Goal: Task Accomplishment & Management: Complete application form

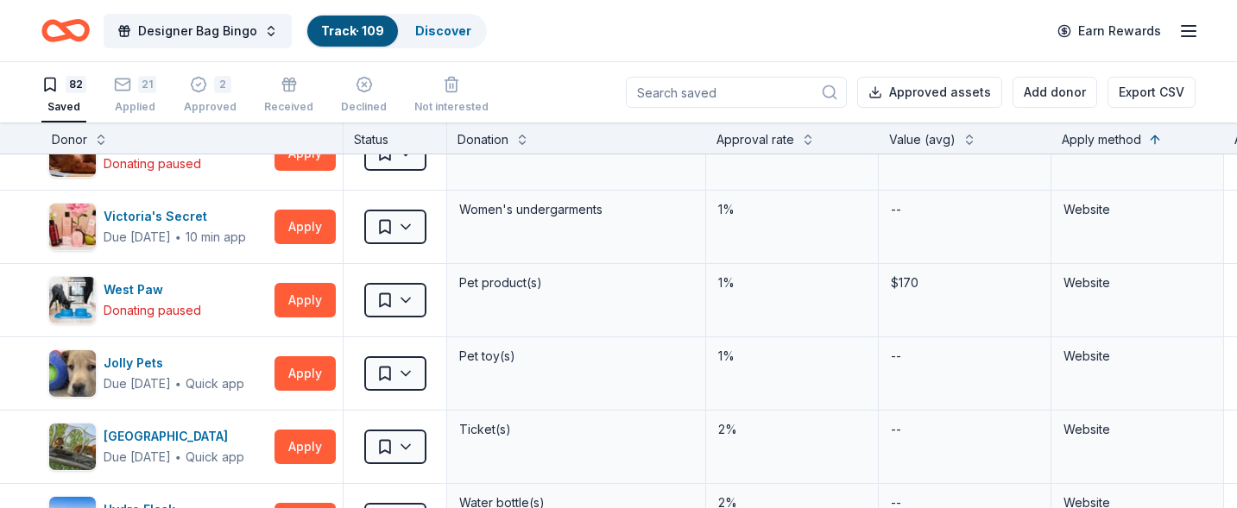
scroll to position [3423, 0]
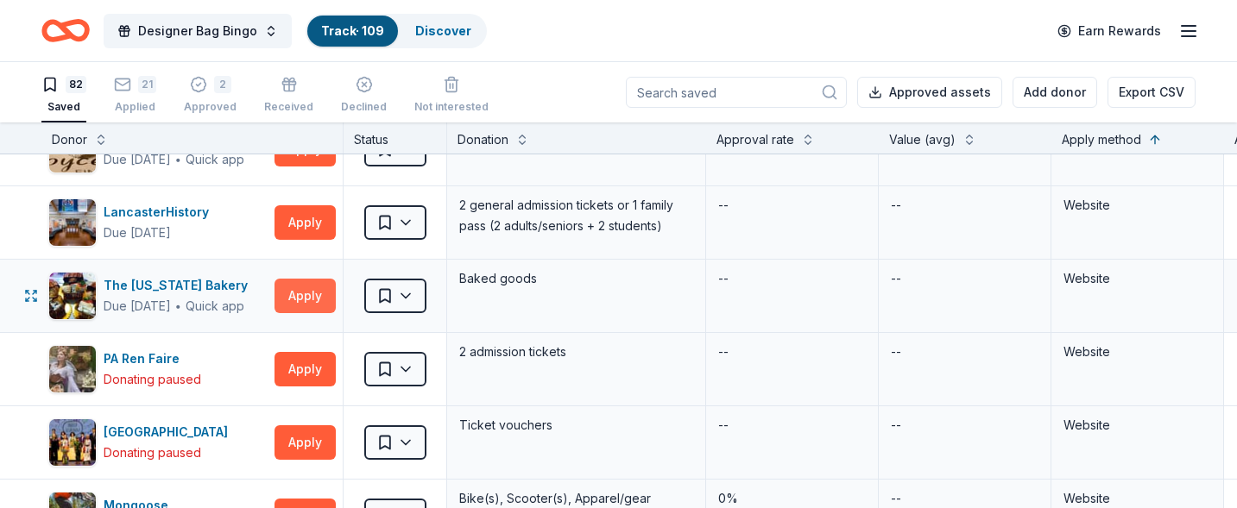
click at [324, 290] on button "Apply" at bounding box center [304, 296] width 61 height 35
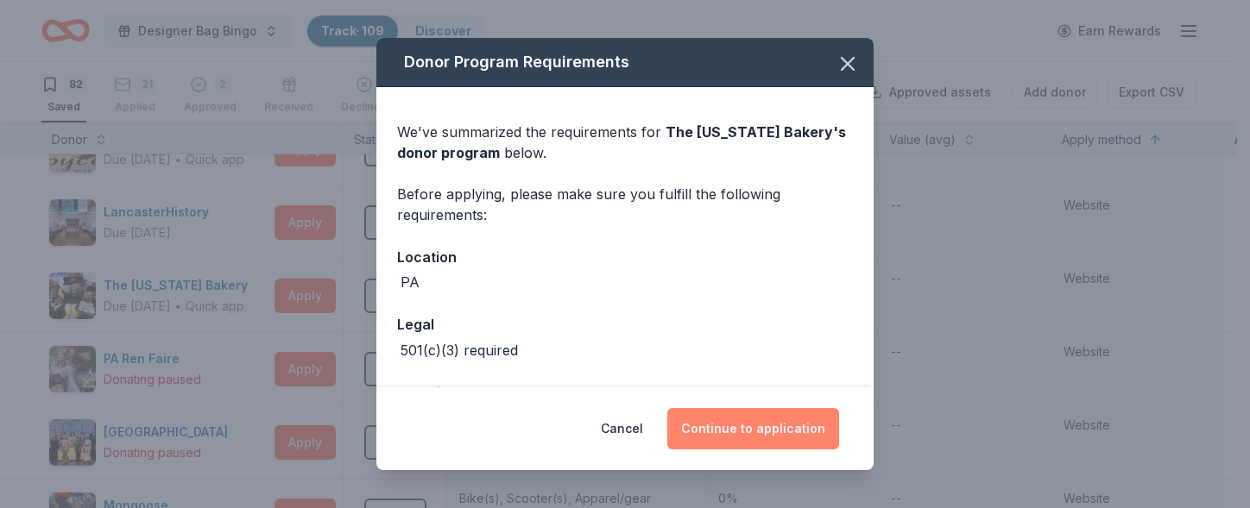
click at [786, 424] on button "Continue to application" at bounding box center [753, 428] width 172 height 41
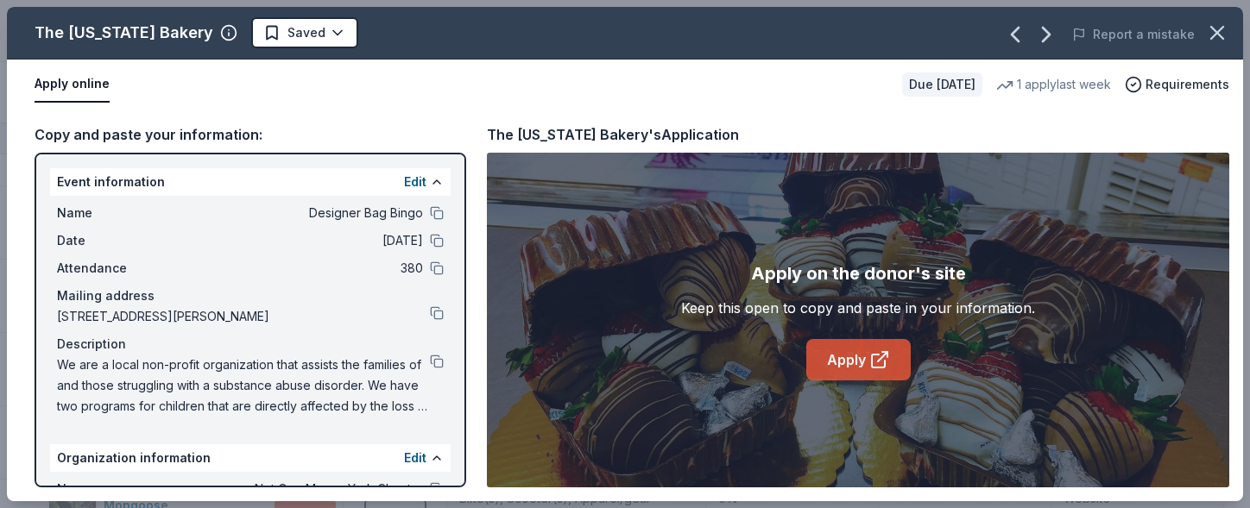
click at [848, 352] on link "Apply" at bounding box center [858, 359] width 104 height 41
click at [338, 34] on html "Designer Bag Bingo Track · 109 Discover Earn Rewards 82 Saved 21 Applied 2 Appr…" at bounding box center [625, 254] width 1250 height 508
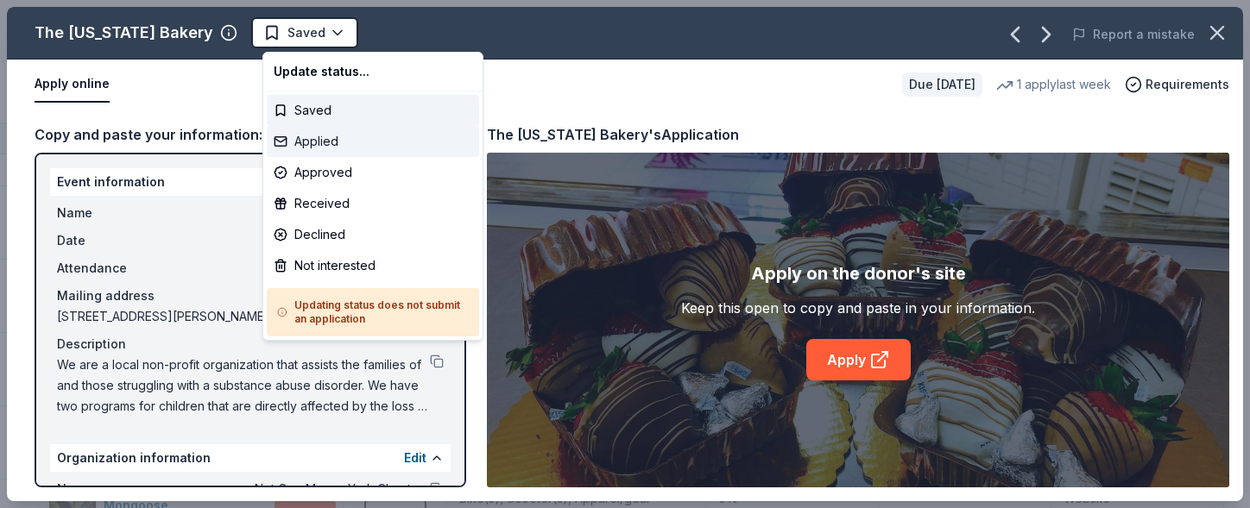
click at [333, 142] on div "Applied" at bounding box center [373, 141] width 212 height 31
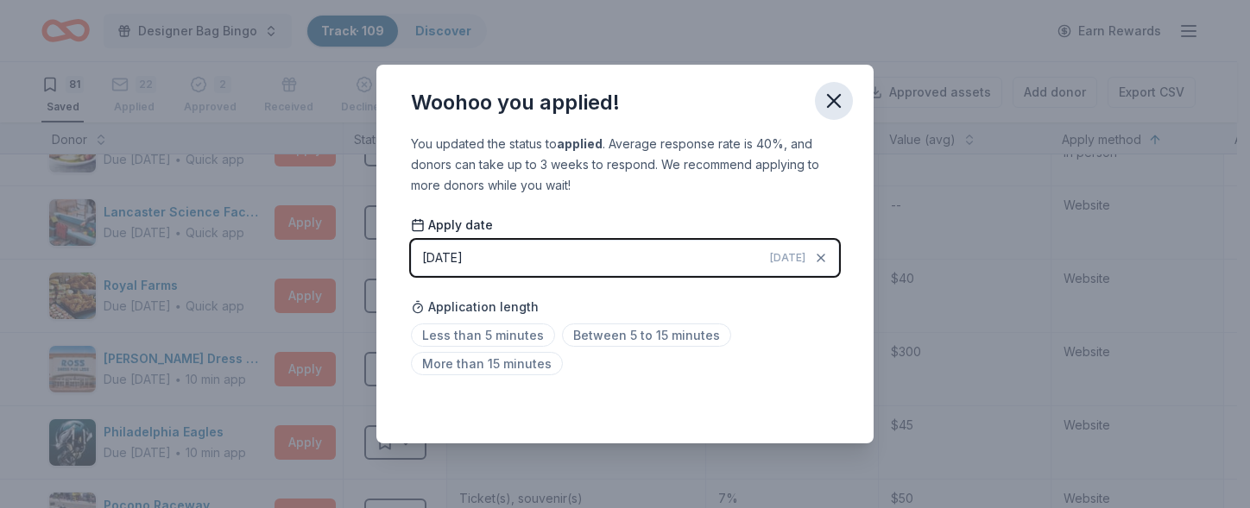
click at [817, 103] on button "button" at bounding box center [834, 101] width 38 height 38
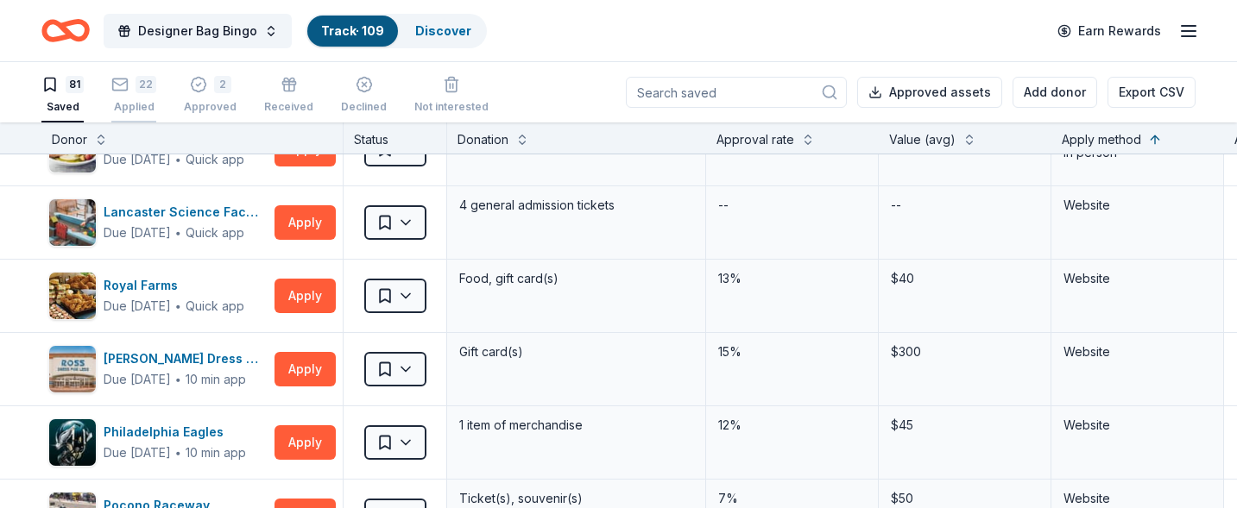
click at [128, 96] on div "22 Applied" at bounding box center [133, 95] width 45 height 38
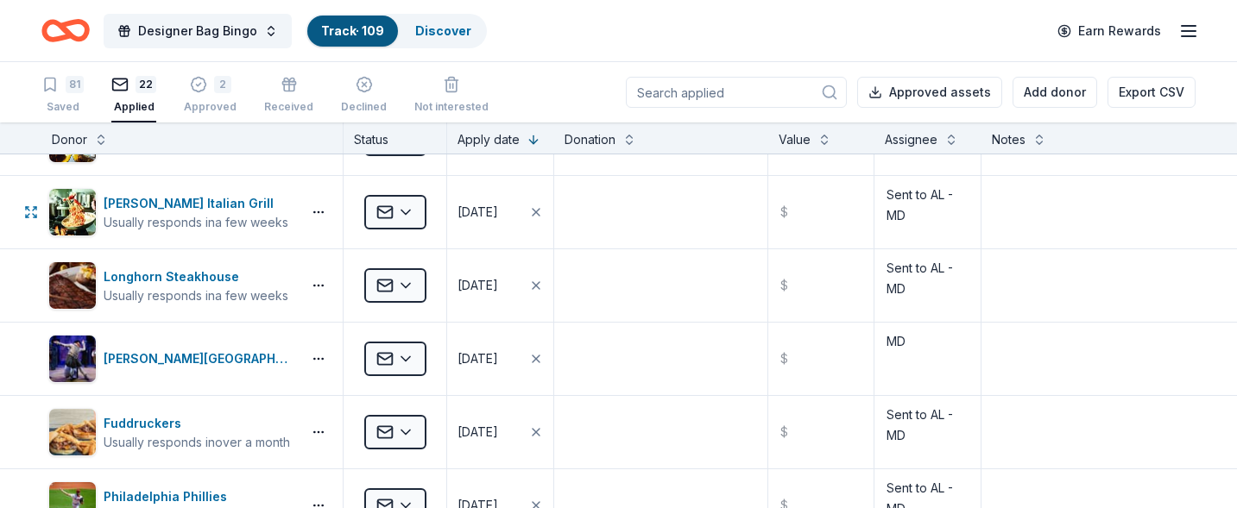
scroll to position [259, 0]
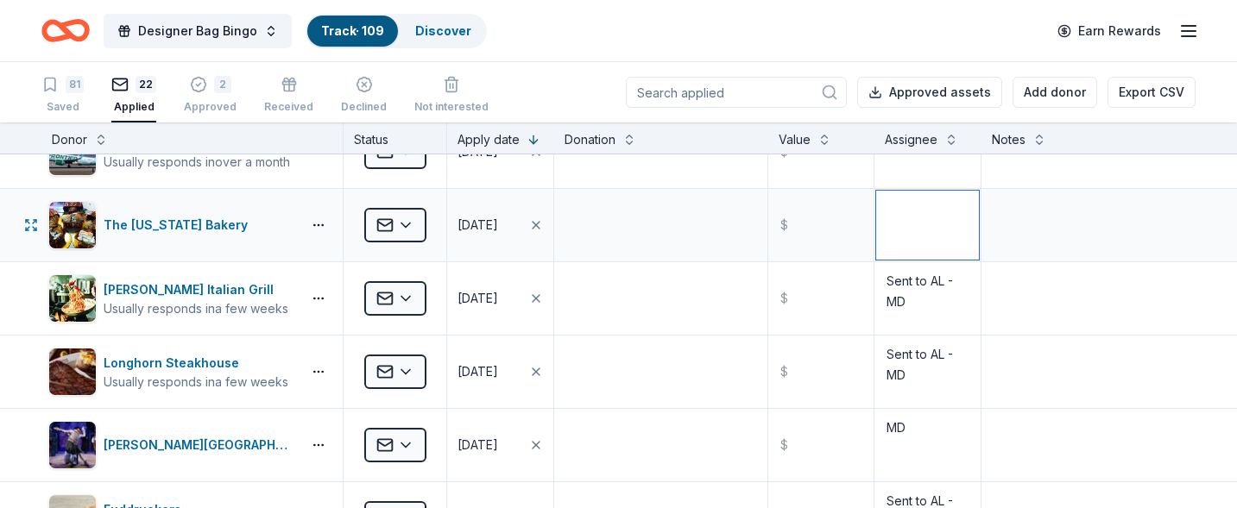
click at [935, 224] on textarea at bounding box center [927, 225] width 103 height 69
type textarea "MD"
click at [63, 104] on div "Saved" at bounding box center [62, 107] width 42 height 14
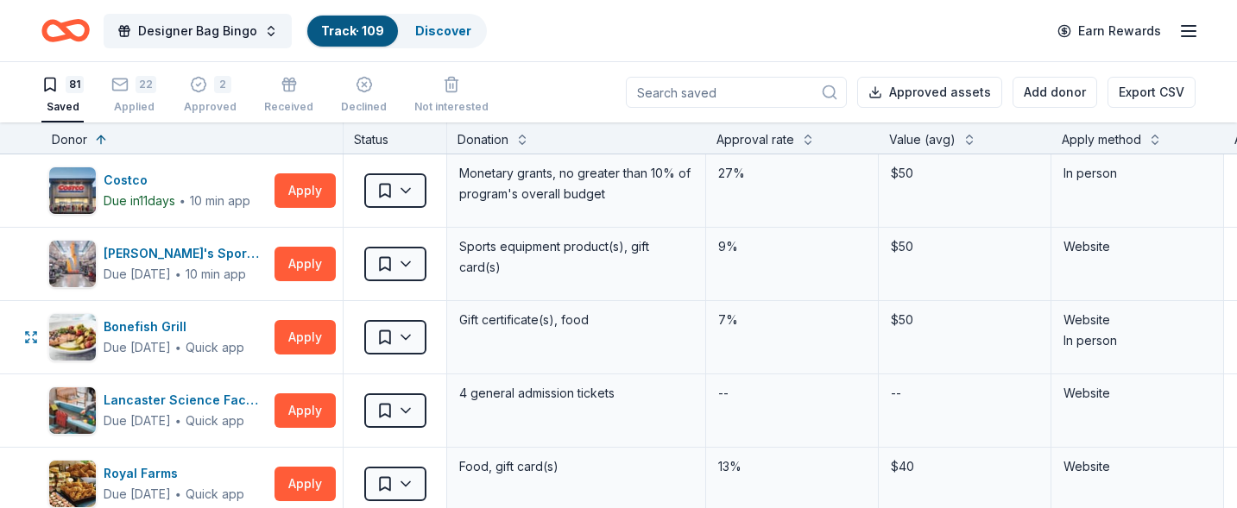
scroll to position [86, 0]
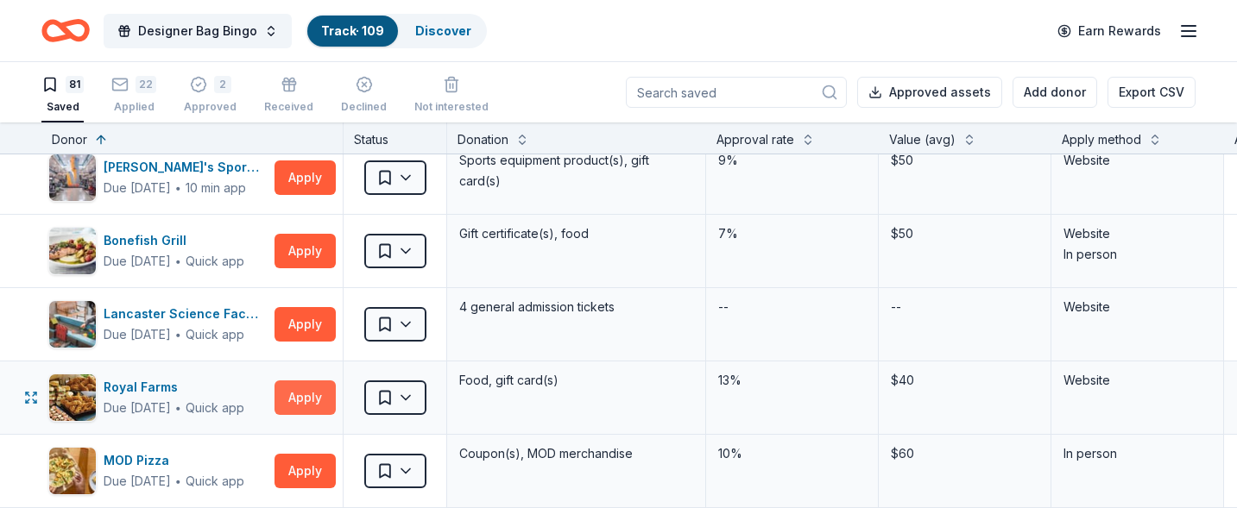
click at [316, 404] on button "Apply" at bounding box center [304, 398] width 61 height 35
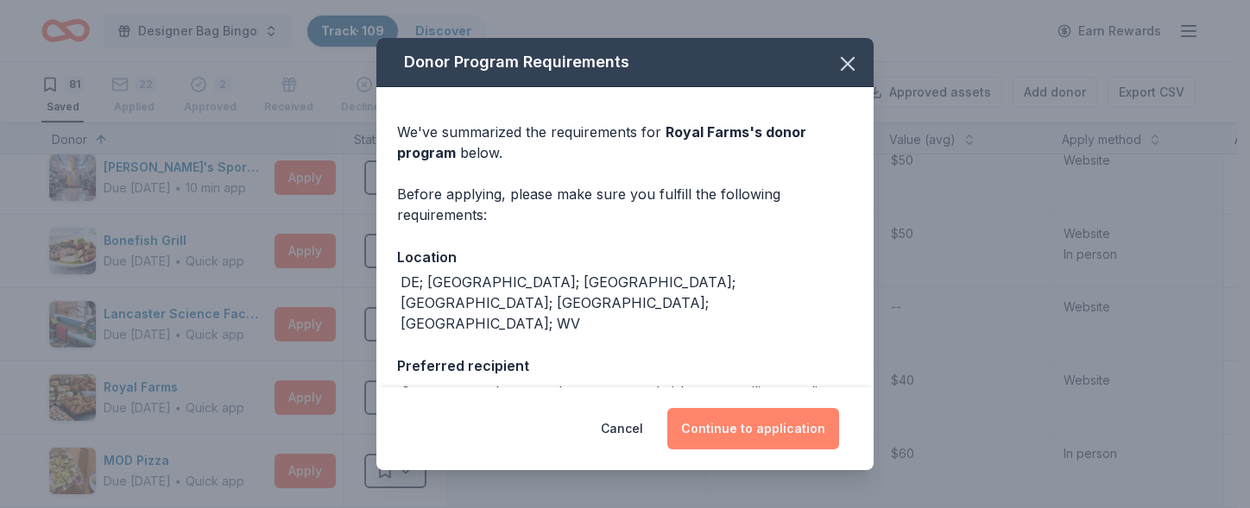
click at [736, 423] on button "Continue to application" at bounding box center [753, 428] width 172 height 41
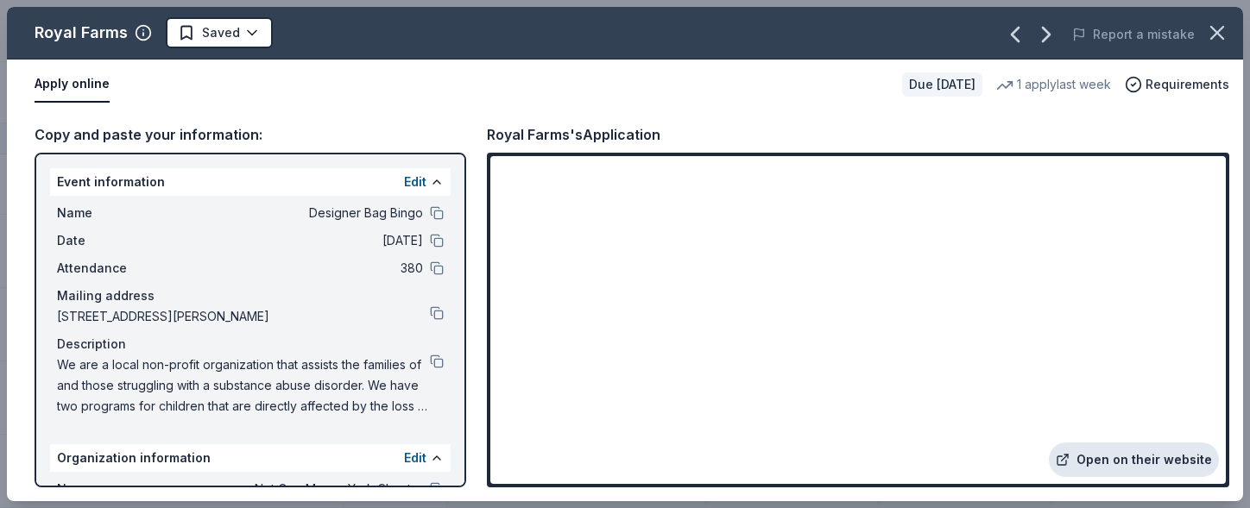
click at [1069, 464] on icon at bounding box center [1063, 460] width 14 height 14
click at [430, 105] on div "Apply online Due [DATE] 1 apply last week Requirements" at bounding box center [625, 85] width 1236 height 50
click at [250, 22] on html "Designer Bag Bingo Track · 109 Discover Earn Rewards 81 Saved 22 Applied 2 Appr…" at bounding box center [625, 254] width 1250 height 508
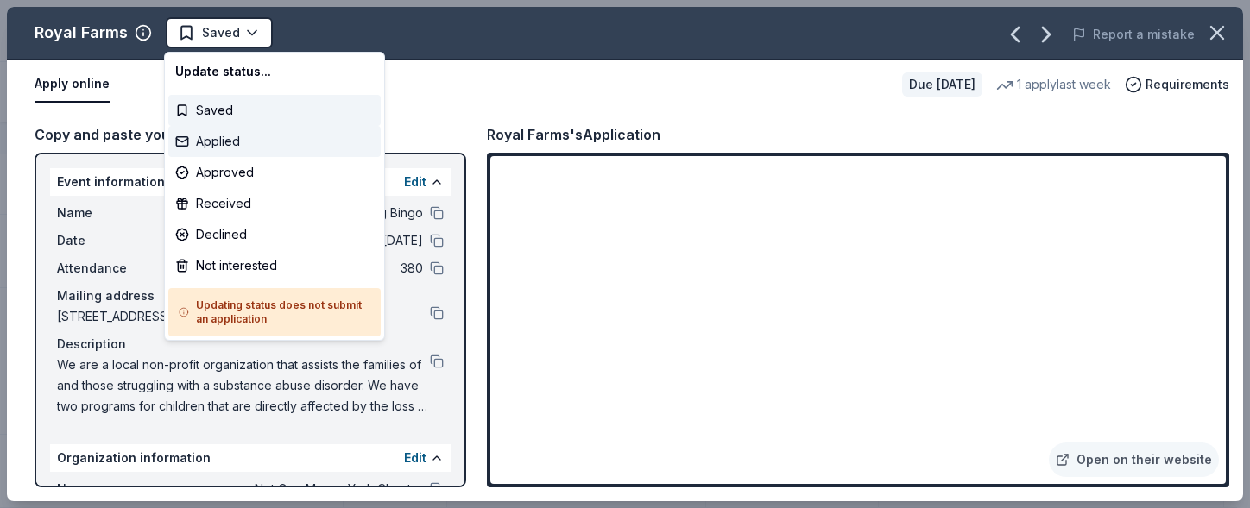
click at [248, 136] on div "Applied" at bounding box center [274, 141] width 212 height 31
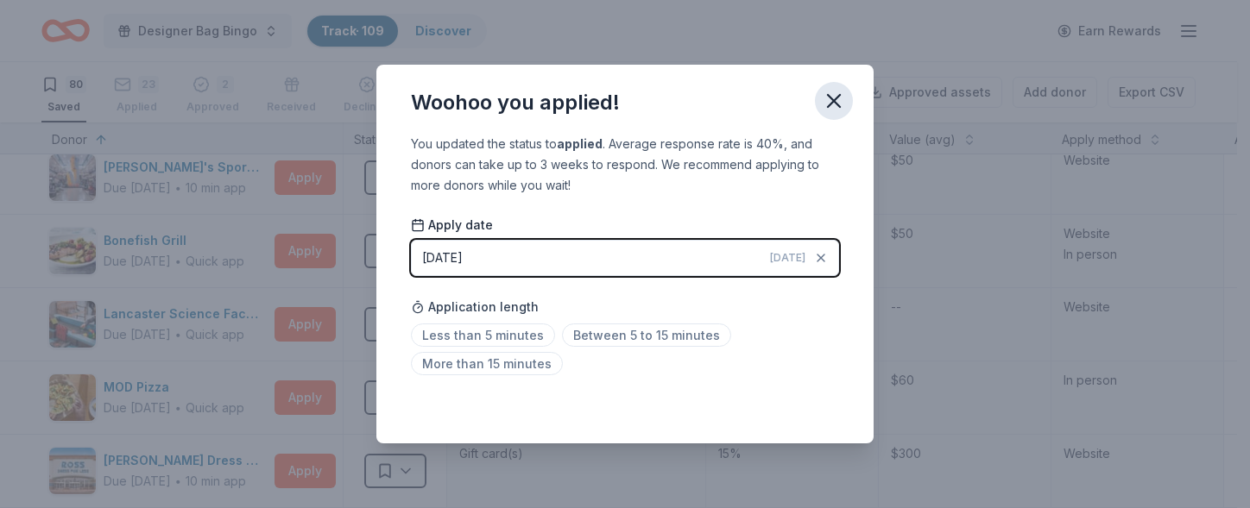
click at [829, 99] on icon "button" at bounding box center [834, 101] width 24 height 24
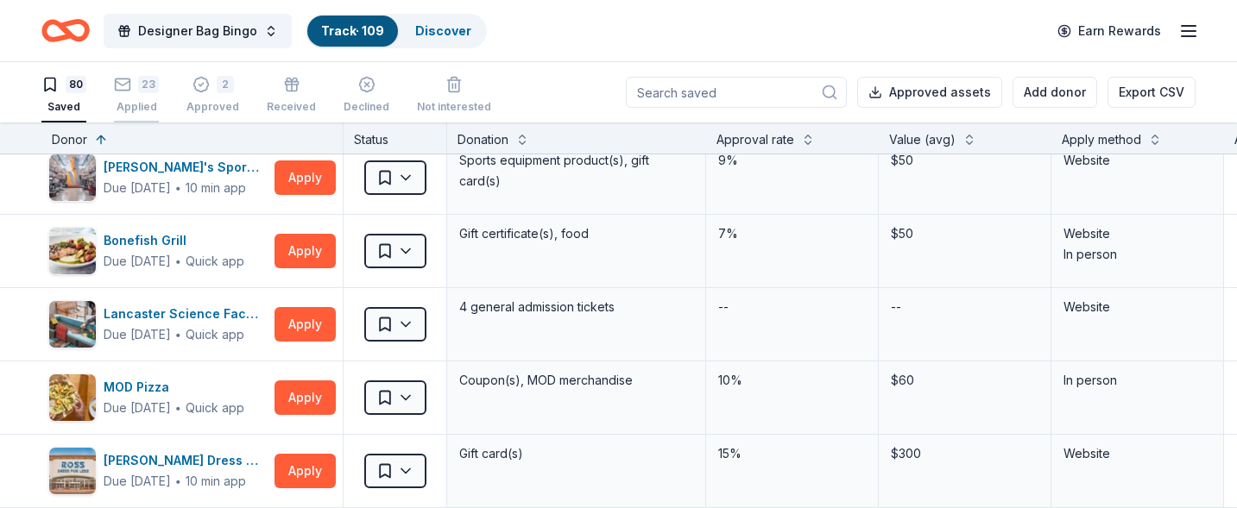
click at [144, 100] on div "Applied" at bounding box center [136, 107] width 45 height 14
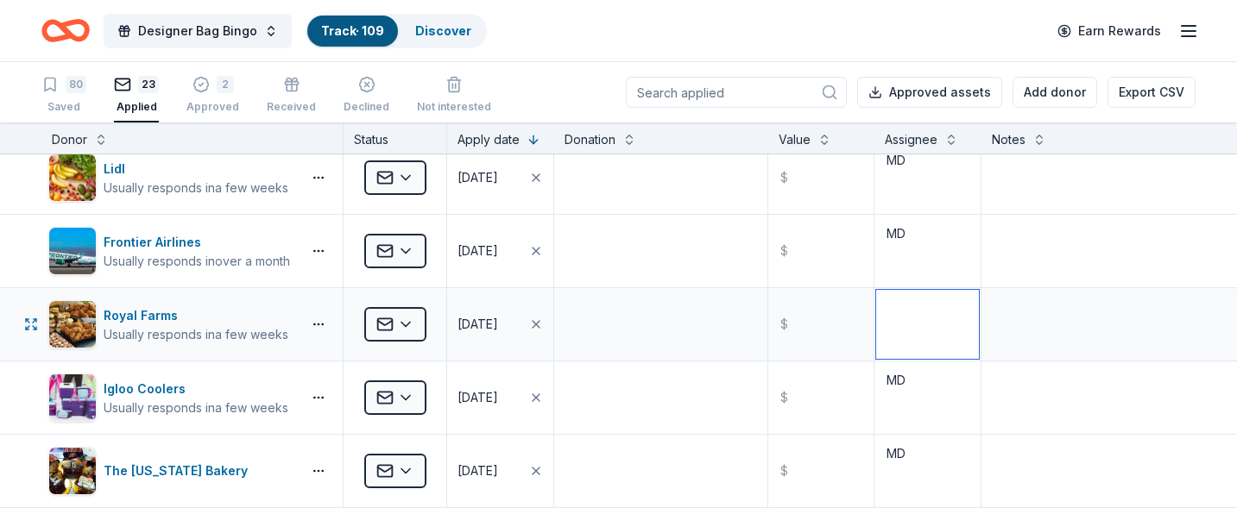
click at [905, 327] on textarea at bounding box center [927, 324] width 103 height 69
type textarea "MD"
click at [77, 100] on div "Saved" at bounding box center [63, 107] width 45 height 14
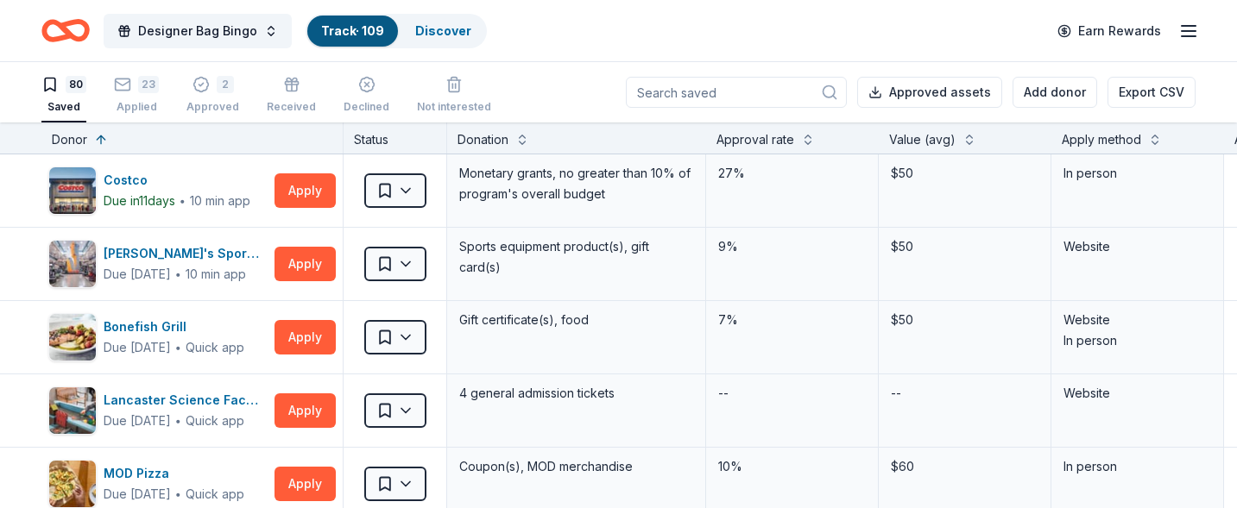
click at [1130, 139] on div "Apply method" at bounding box center [1101, 139] width 79 height 21
click at [1153, 140] on button at bounding box center [1155, 137] width 14 height 17
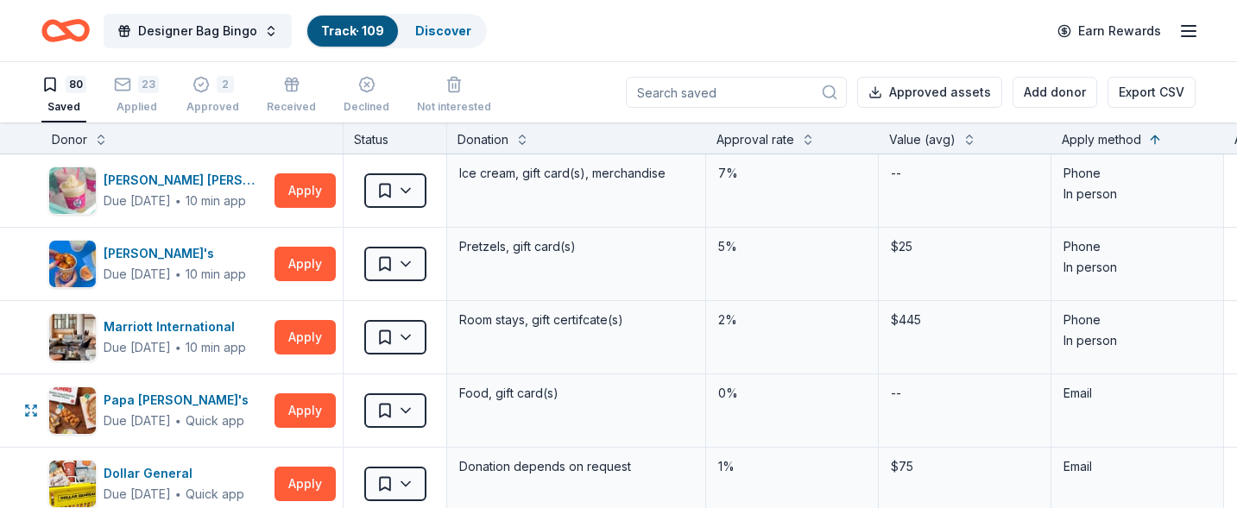
scroll to position [1554, 0]
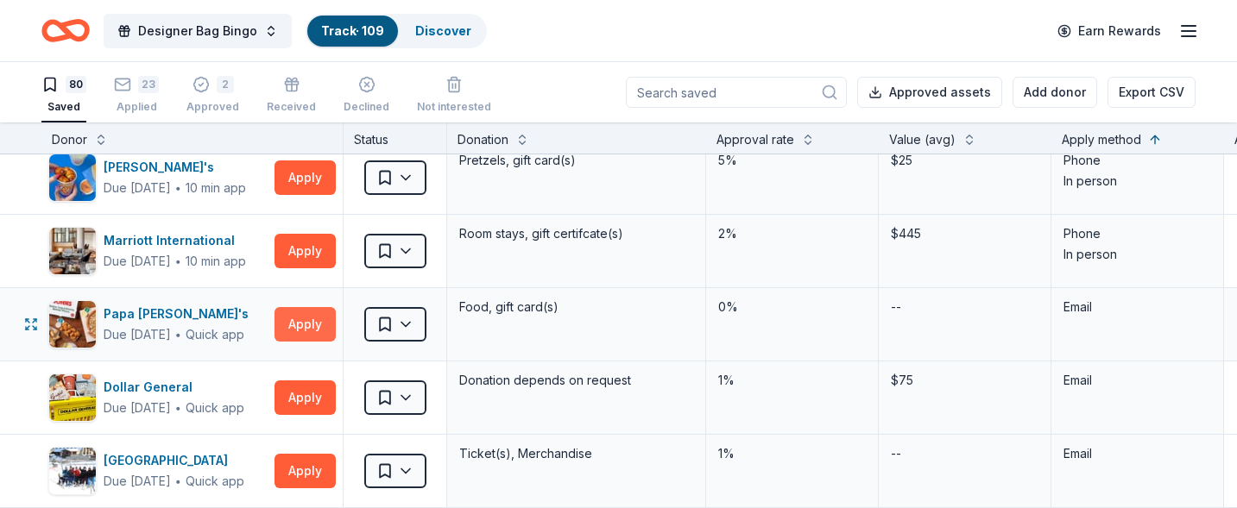
click at [306, 327] on button "Apply" at bounding box center [304, 324] width 61 height 35
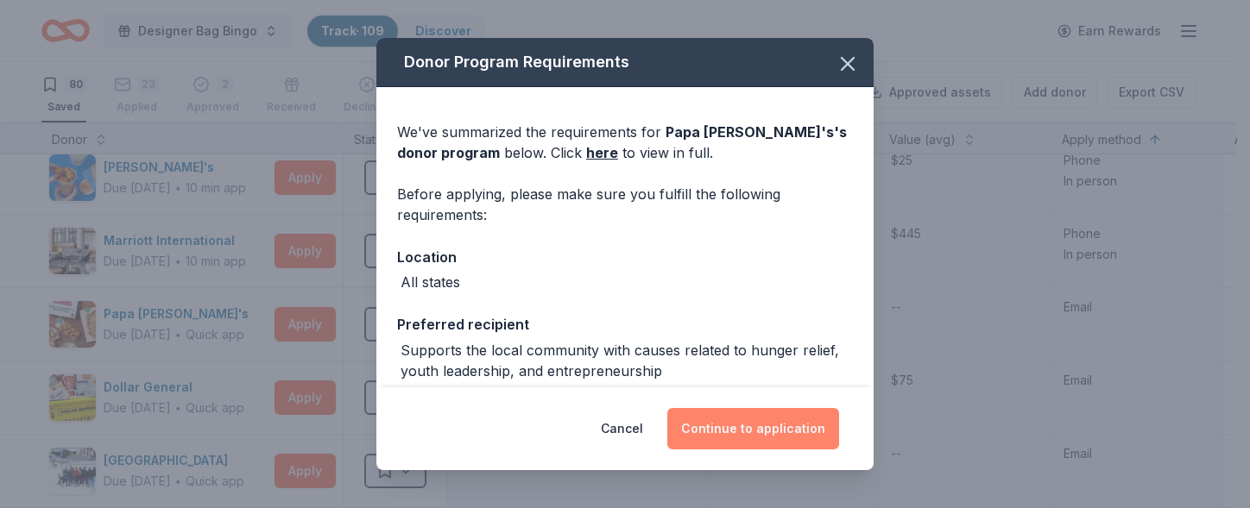
click at [746, 426] on button "Continue to application" at bounding box center [753, 428] width 172 height 41
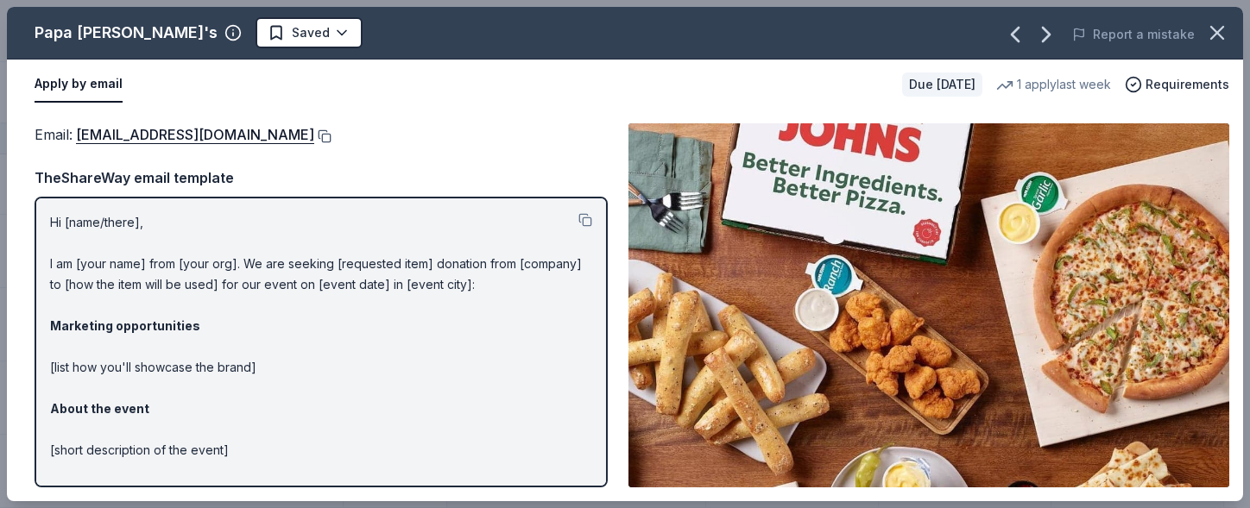
click at [314, 136] on button at bounding box center [322, 136] width 17 height 14
click at [1190, 103] on div "Apply by email Due [DATE] 1 apply last week Requirements" at bounding box center [625, 85] width 1236 height 50
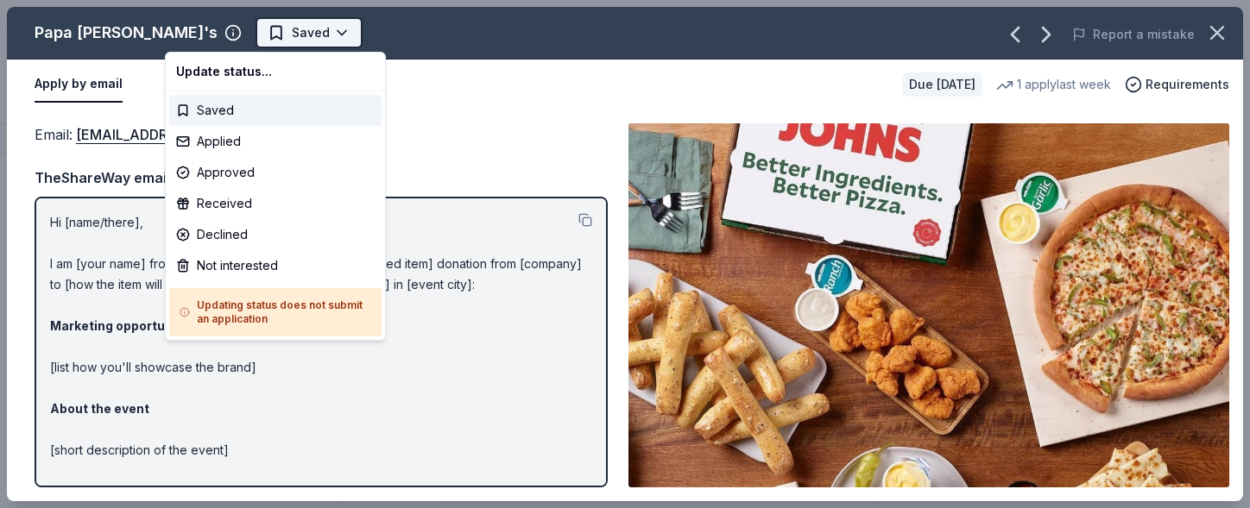
click at [237, 40] on html "Designer Bag Bingo Track · 109 Discover Earn Rewards 80 Saved 23 Applied 2 Appr…" at bounding box center [625, 254] width 1250 height 508
click at [220, 149] on div "Applied" at bounding box center [275, 141] width 212 height 31
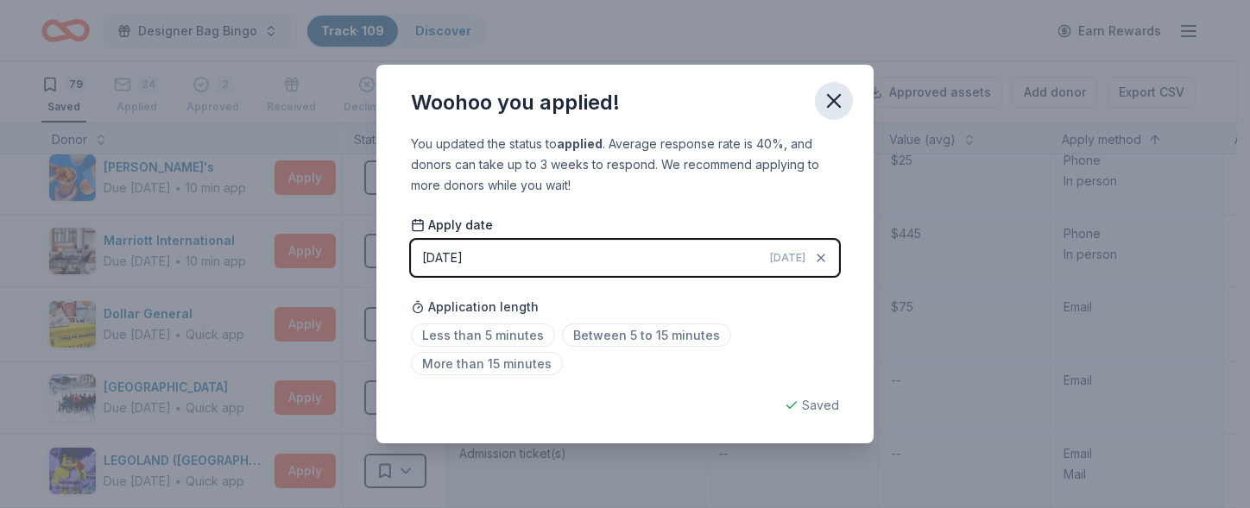
click at [843, 94] on icon "button" at bounding box center [834, 101] width 24 height 24
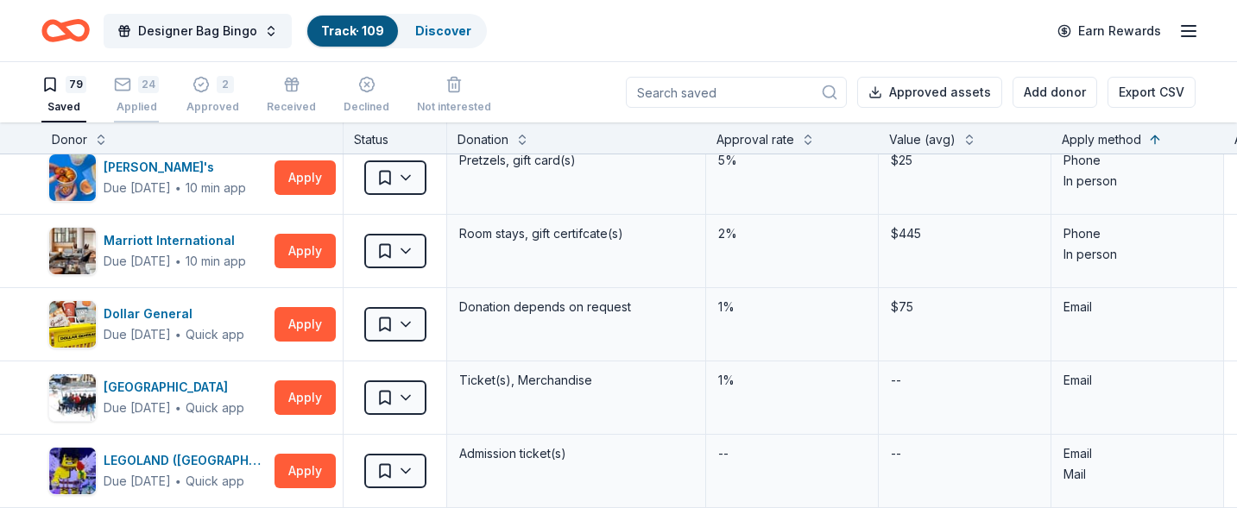
click at [133, 77] on div "24" at bounding box center [136, 84] width 45 height 17
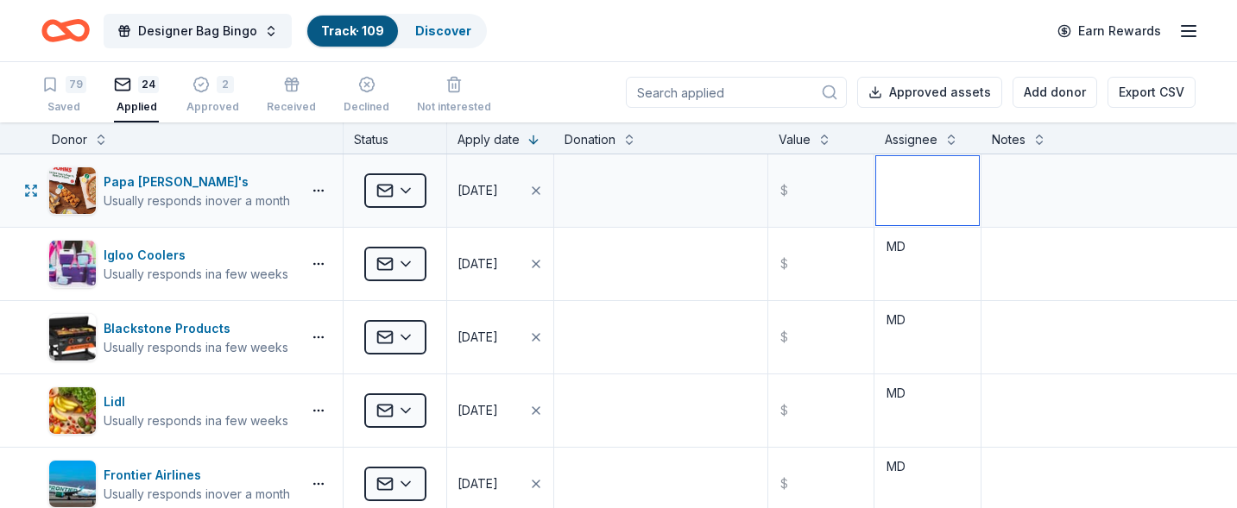
click at [905, 193] on textarea at bounding box center [927, 190] width 103 height 69
type textarea "MD"
click at [64, 96] on div "79 Saved" at bounding box center [63, 95] width 45 height 38
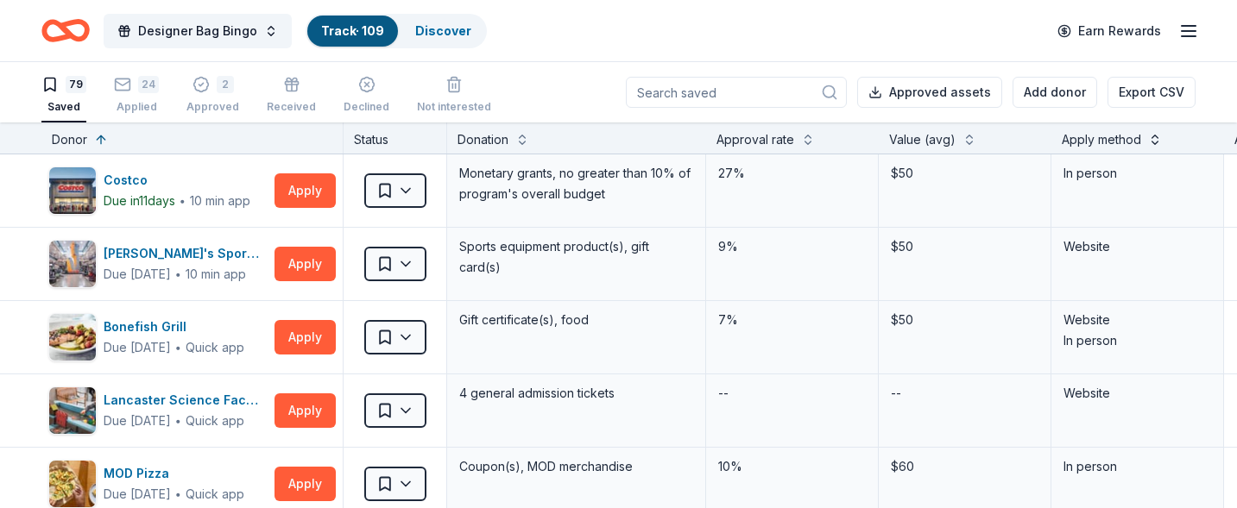
click at [1150, 132] on button at bounding box center [1155, 137] width 14 height 17
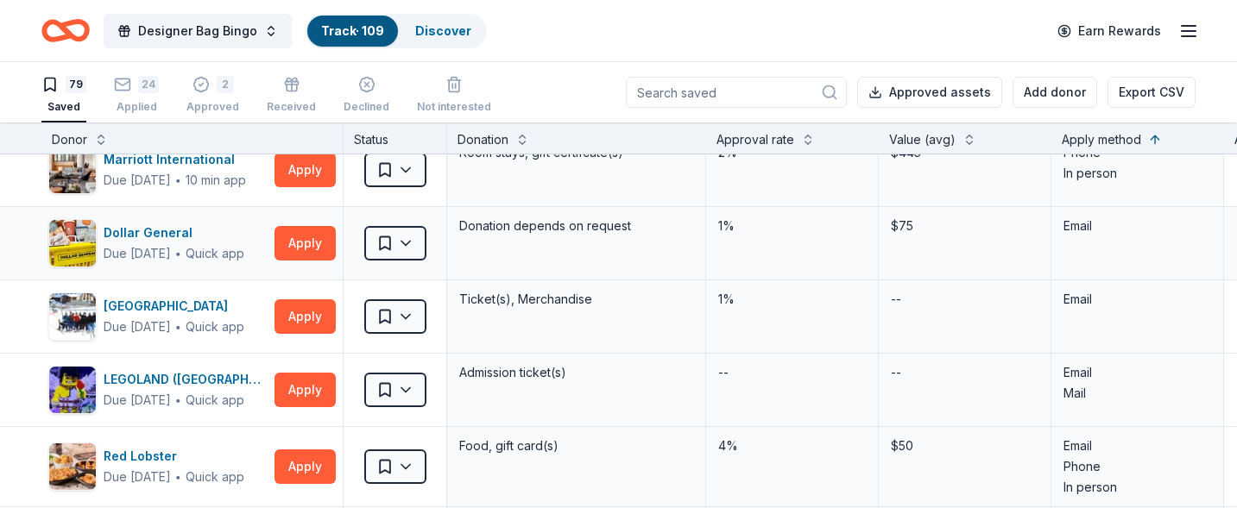
scroll to position [1640, 0]
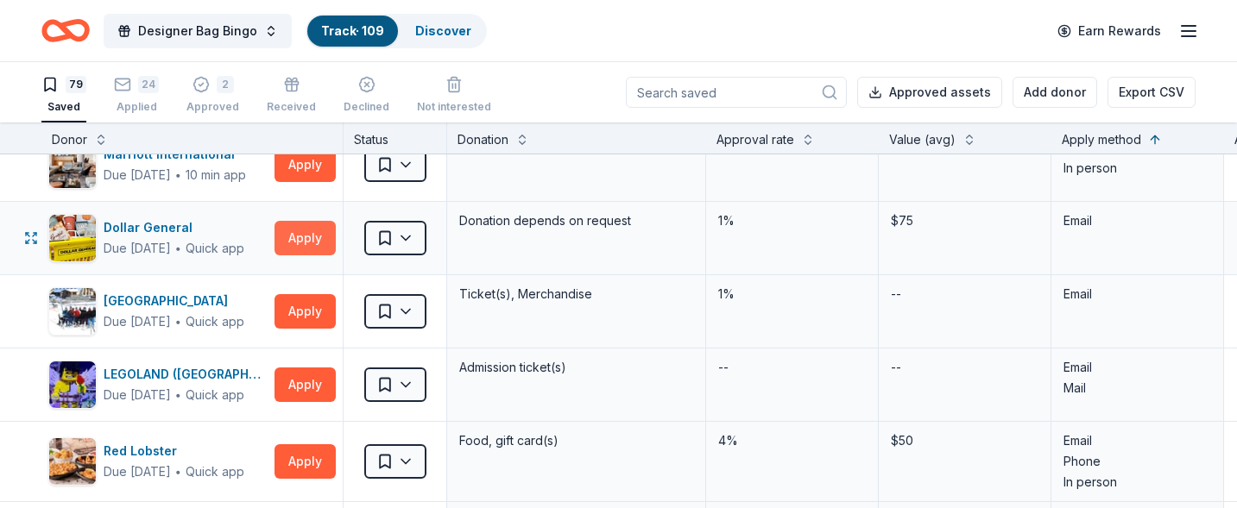
click at [302, 243] on button "Apply" at bounding box center [304, 238] width 61 height 35
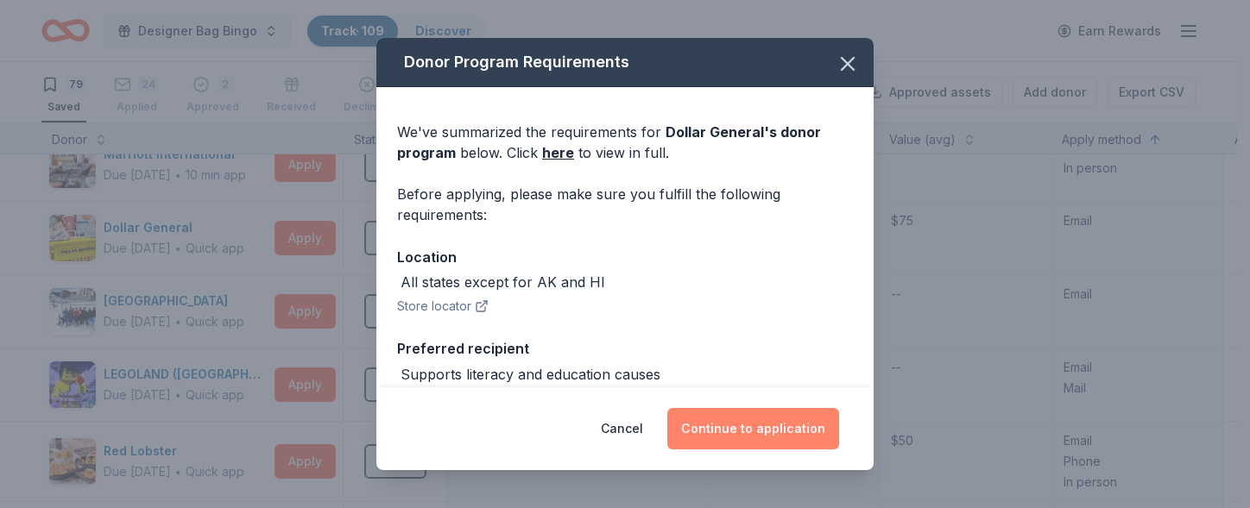
click at [767, 421] on button "Continue to application" at bounding box center [753, 428] width 172 height 41
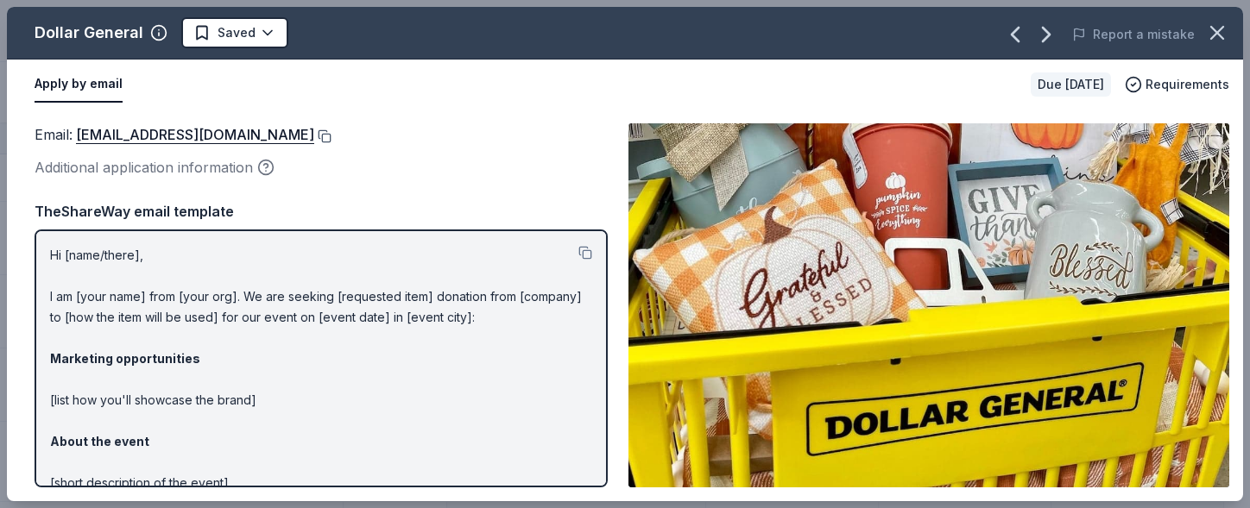
click at [314, 141] on button at bounding box center [322, 136] width 17 height 14
drag, startPoint x: 456, startPoint y: 24, endPoint x: 445, endPoint y: 26, distance: 11.4
click at [456, 24] on div "Dollar General Saved" at bounding box center [377, 32] width 741 height 31
click at [258, 28] on html "Designer Bag Bingo Track · 109 Discover Earn Rewards 79 Saved 24 Applied 2 Appr…" at bounding box center [625, 254] width 1250 height 508
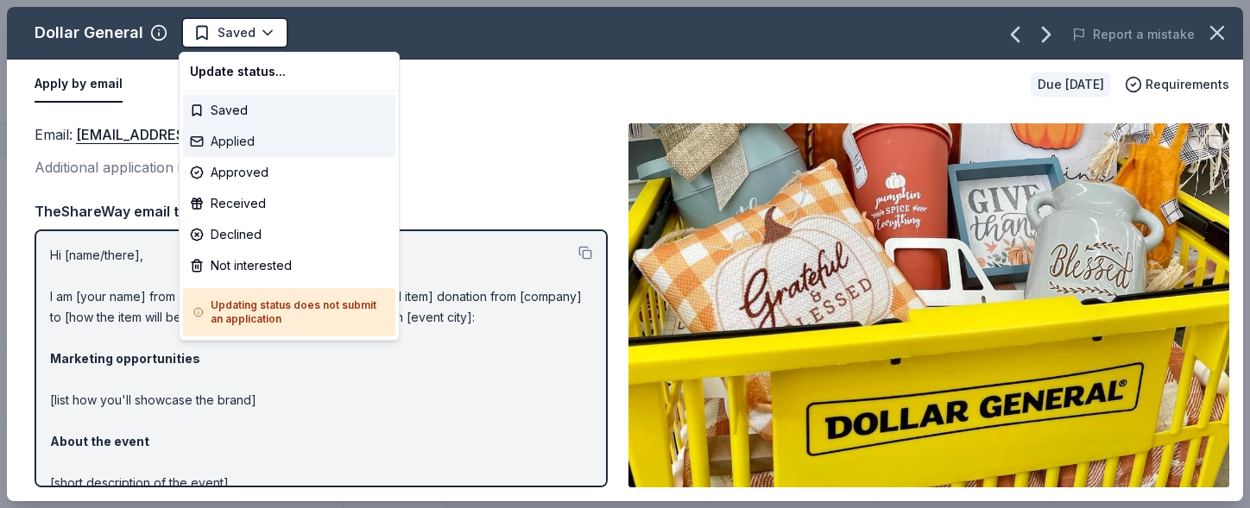
click at [237, 137] on div "Applied" at bounding box center [289, 141] width 212 height 31
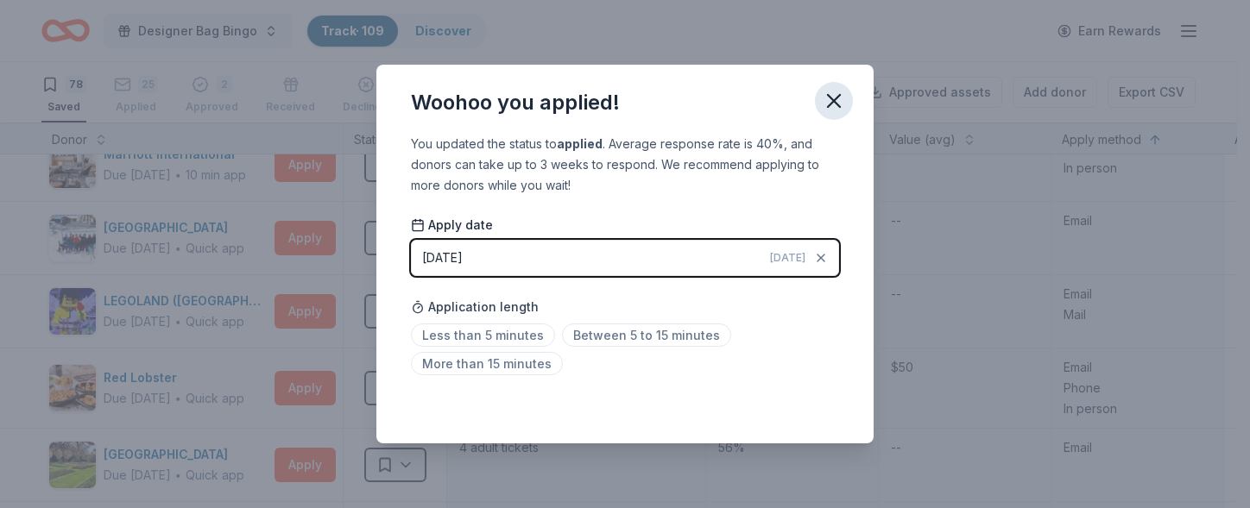
click at [837, 104] on icon "button" at bounding box center [834, 101] width 12 height 12
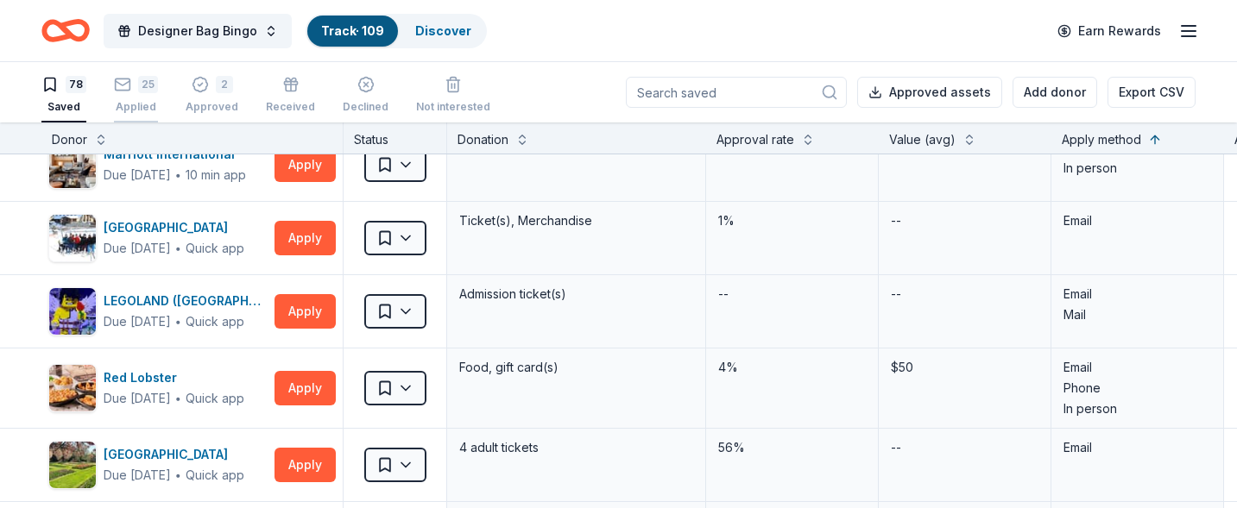
click at [145, 99] on div "25 Applied" at bounding box center [136, 95] width 44 height 38
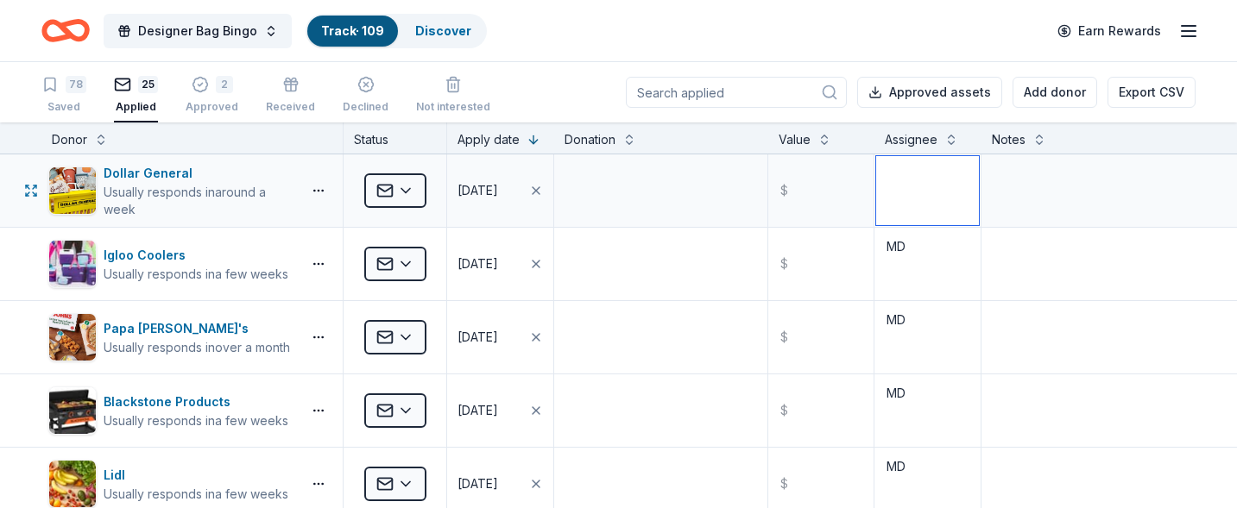
click at [911, 189] on textarea at bounding box center [927, 190] width 103 height 69
type textarea "MD"
click at [817, 188] on input "text" at bounding box center [821, 190] width 103 height 69
type input "75.00"
click at [66, 76] on div "78" at bounding box center [63, 84] width 45 height 17
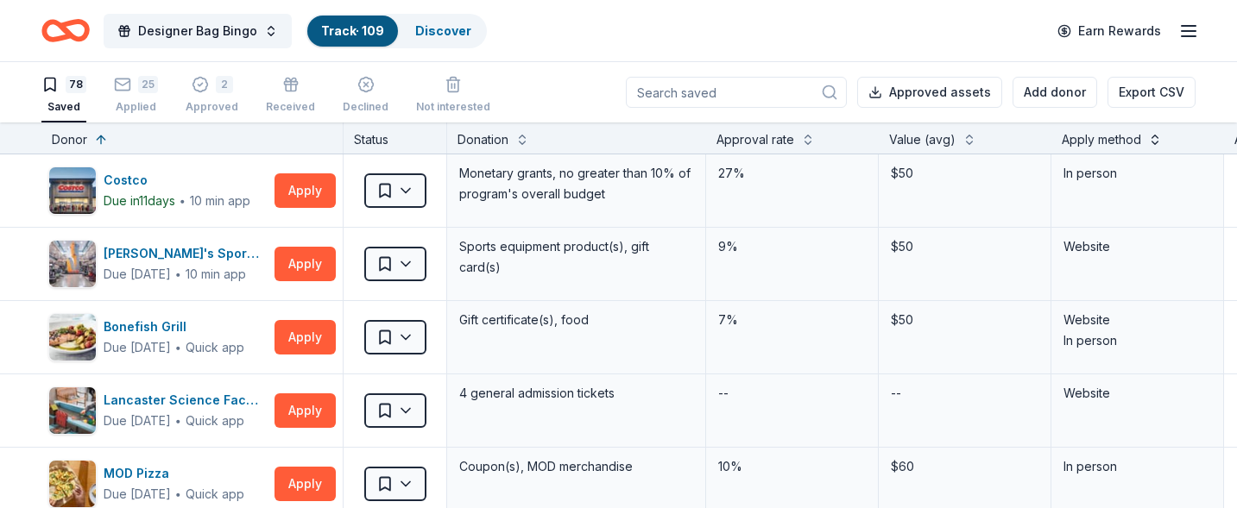
click at [1152, 140] on button at bounding box center [1155, 137] width 14 height 17
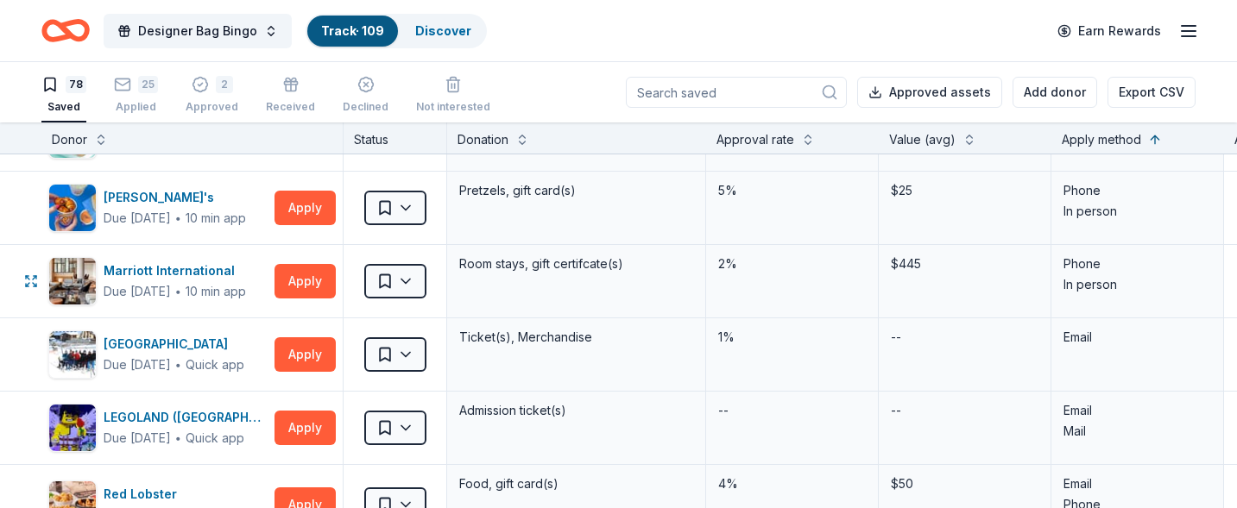
scroll to position [1554, 0]
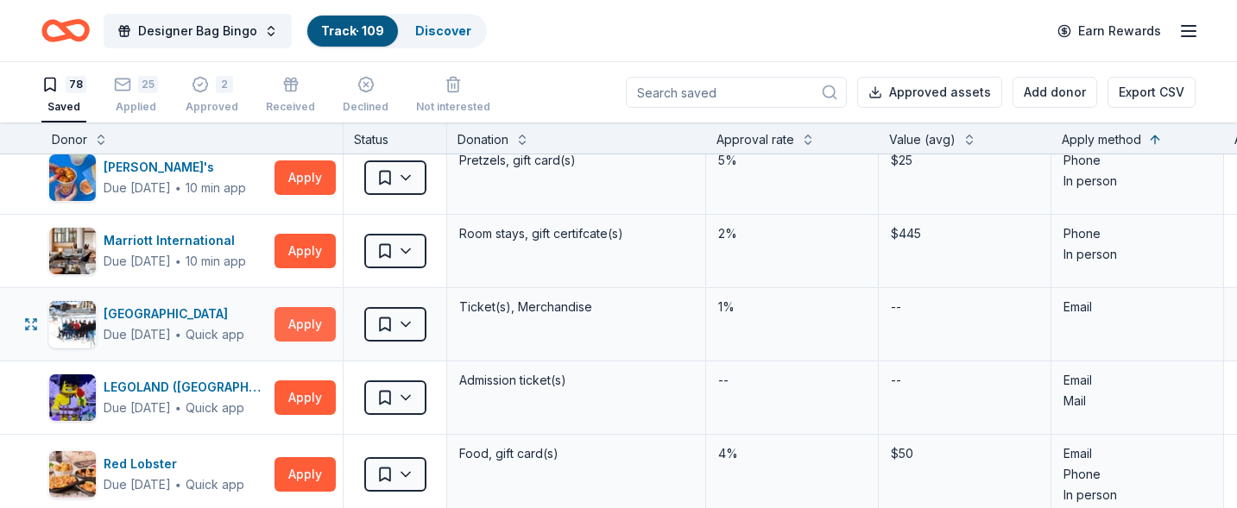
click at [303, 325] on button "Apply" at bounding box center [304, 324] width 61 height 35
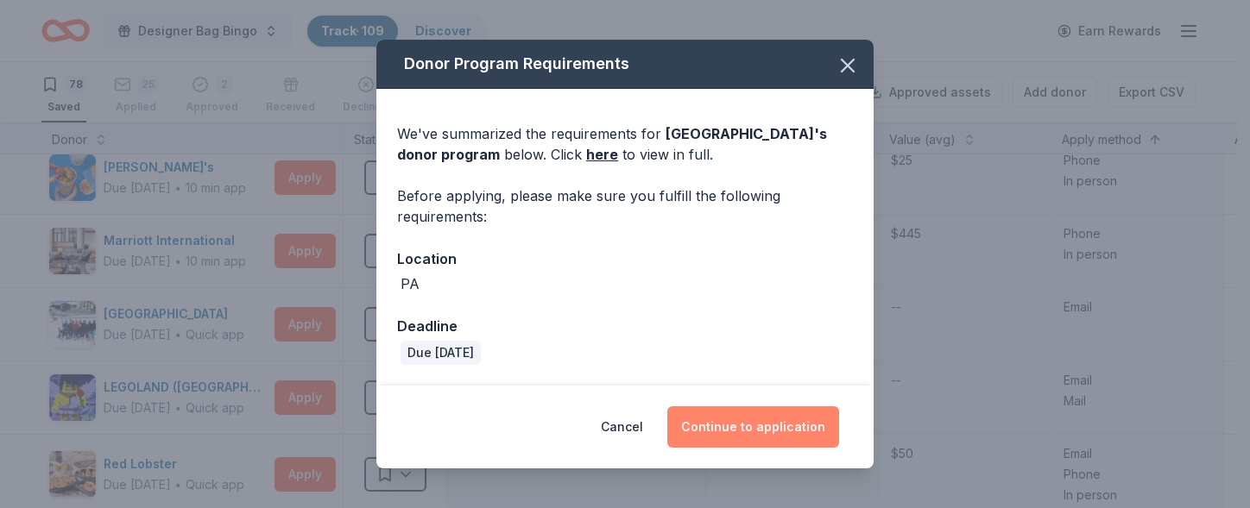
click at [726, 420] on button "Continue to application" at bounding box center [753, 427] width 172 height 41
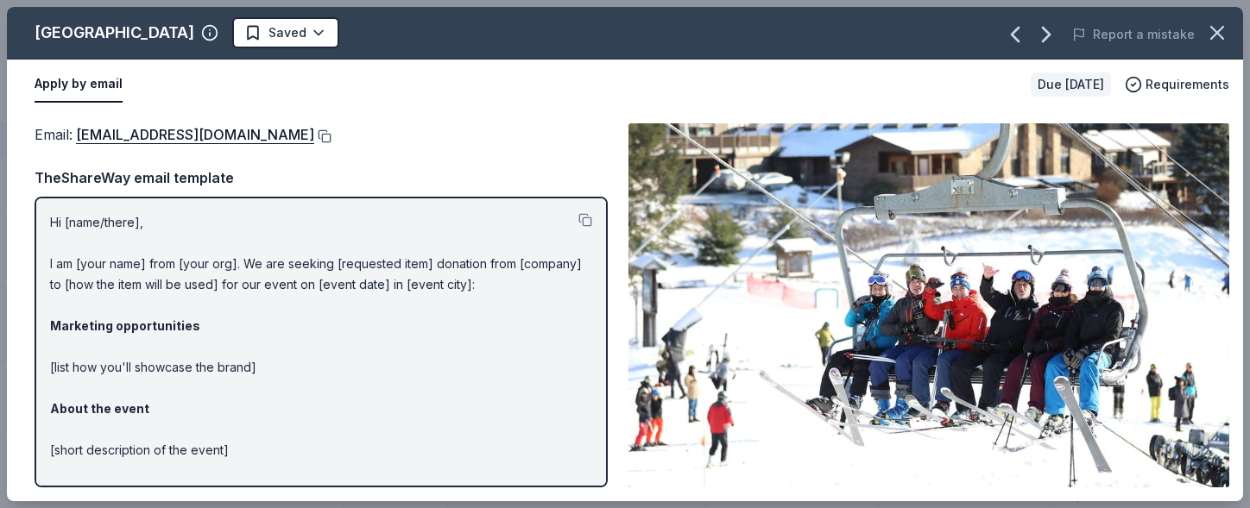
click at [314, 131] on button at bounding box center [322, 136] width 17 height 14
click at [214, 73] on div "Apply by email" at bounding box center [526, 84] width 982 height 36
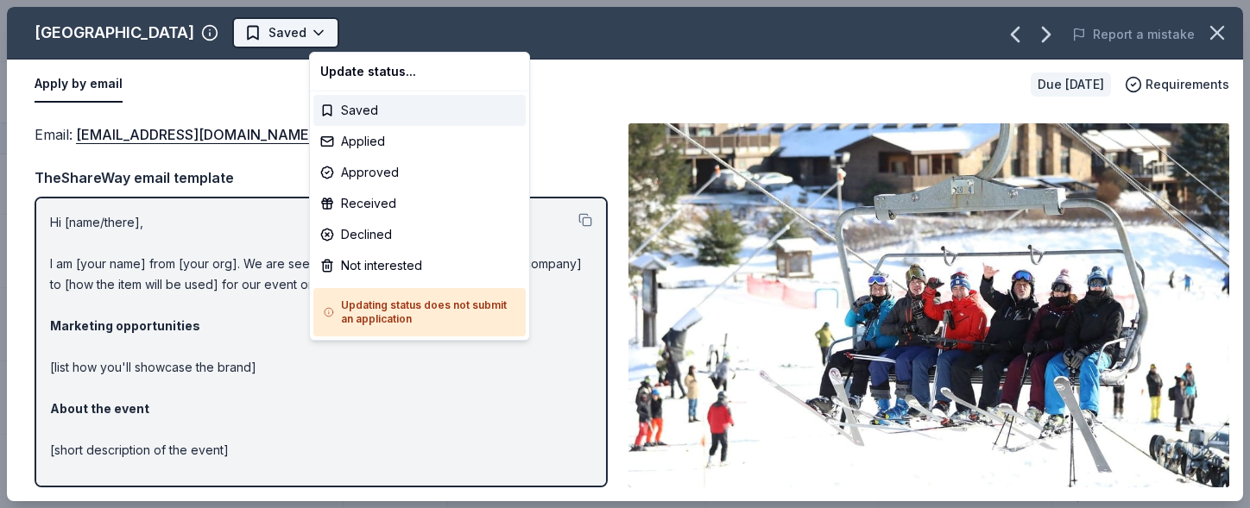
click at [386, 38] on html "Designer Bag Bingo Track · 109 Discover Earn Rewards 78 Saved 25 Applied 2 Appr…" at bounding box center [625, 254] width 1250 height 508
click at [394, 144] on div "Applied" at bounding box center [419, 141] width 212 height 31
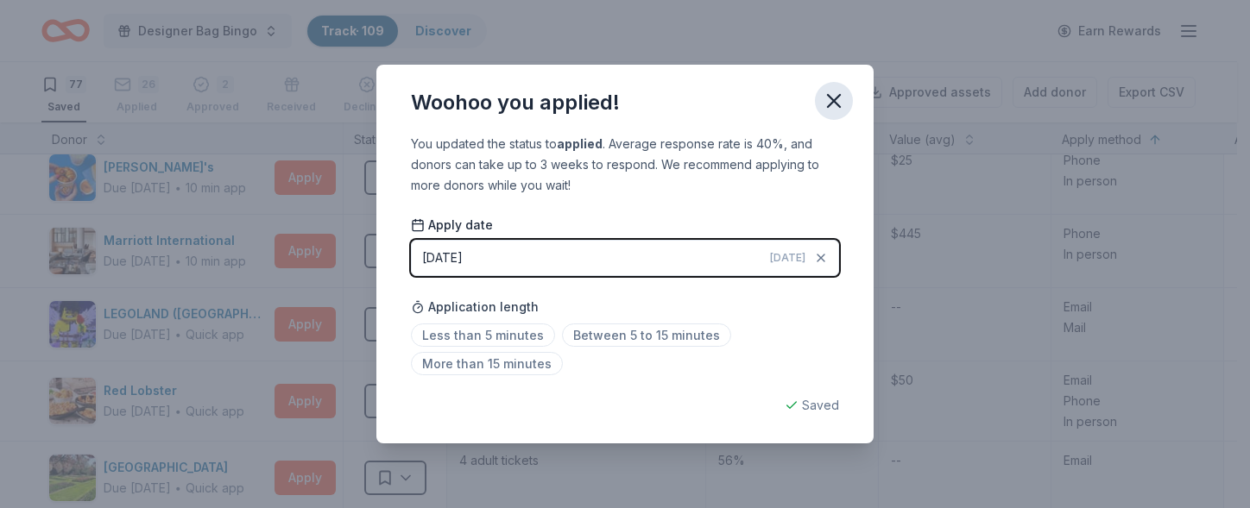
click at [834, 92] on icon "button" at bounding box center [834, 101] width 24 height 24
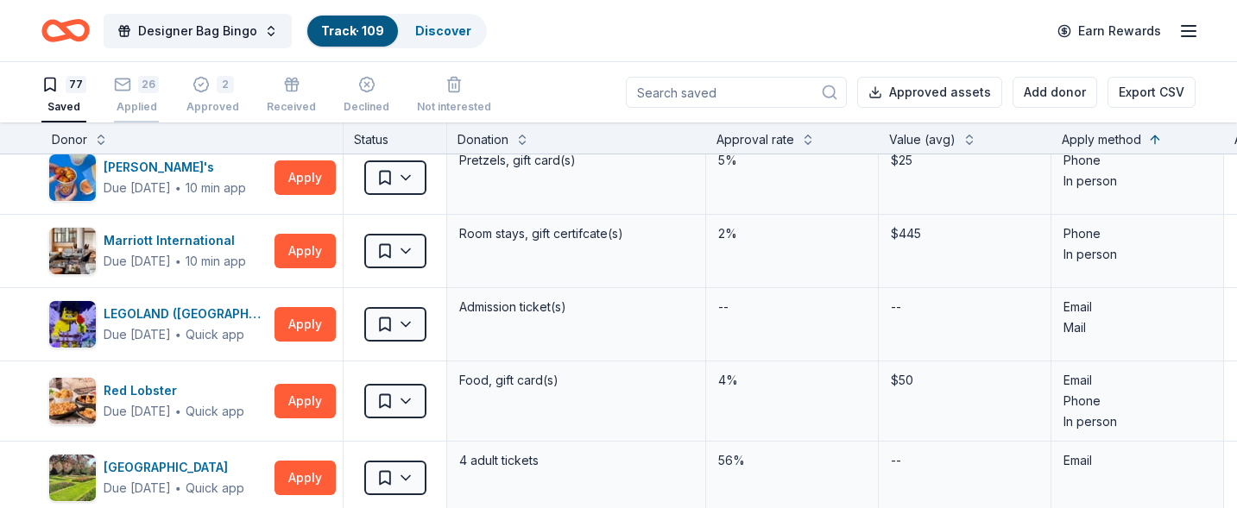
click at [120, 100] on div "Applied" at bounding box center [136, 107] width 45 height 14
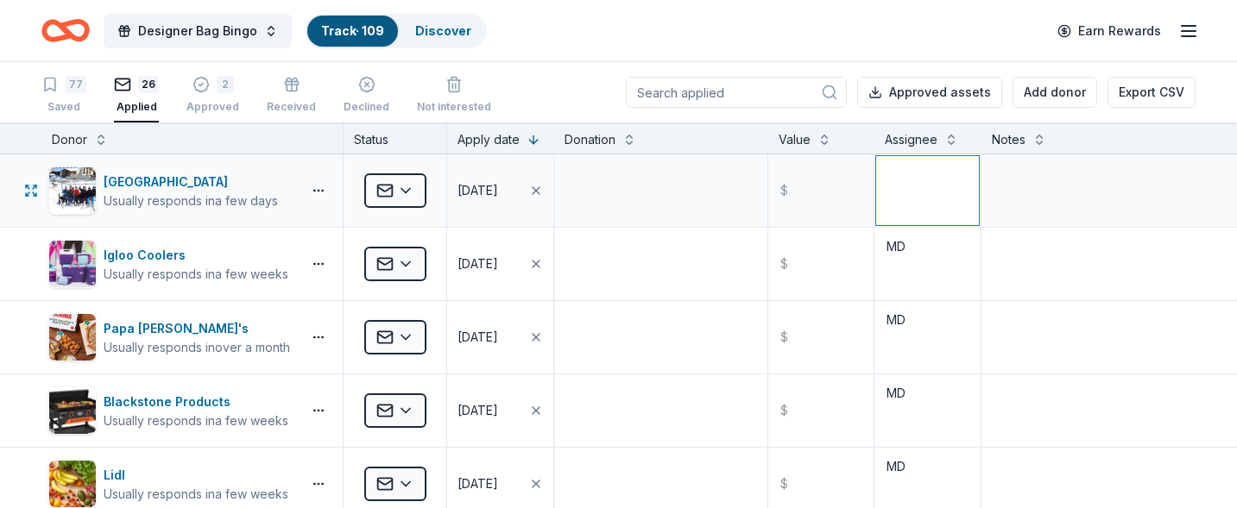
click at [906, 196] on textarea at bounding box center [927, 190] width 103 height 69
type textarea "MD"
click at [73, 90] on div "77" at bounding box center [76, 84] width 21 height 17
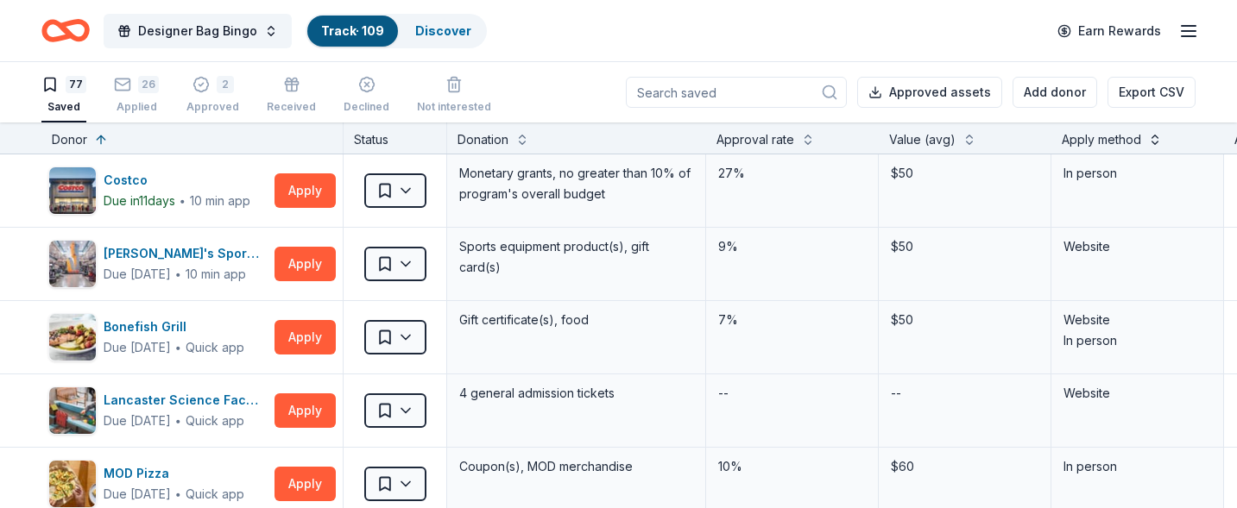
click at [1155, 140] on button at bounding box center [1155, 137] width 14 height 17
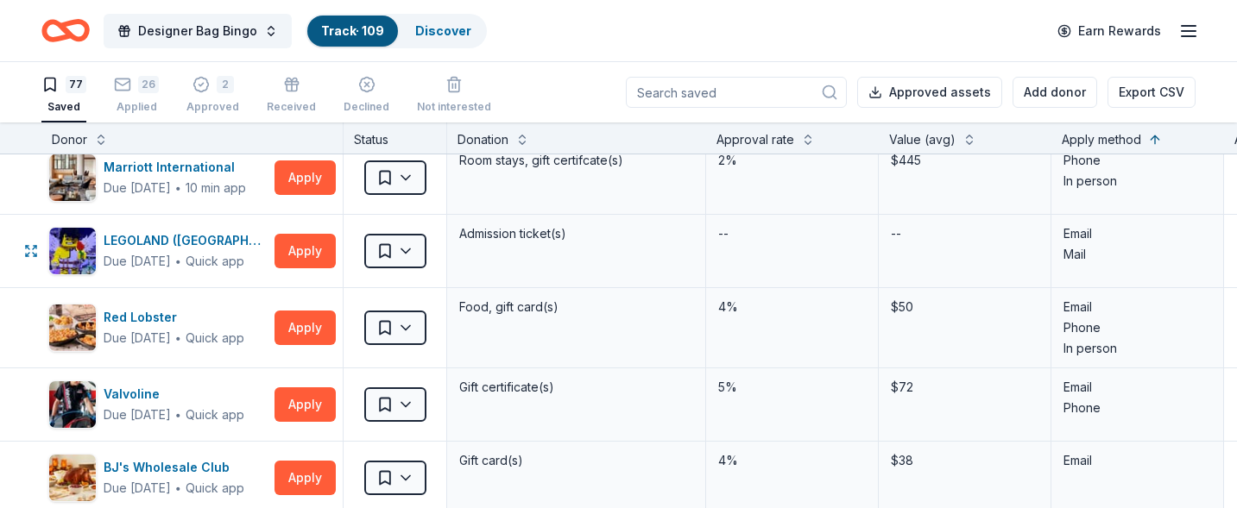
scroll to position [1640, 0]
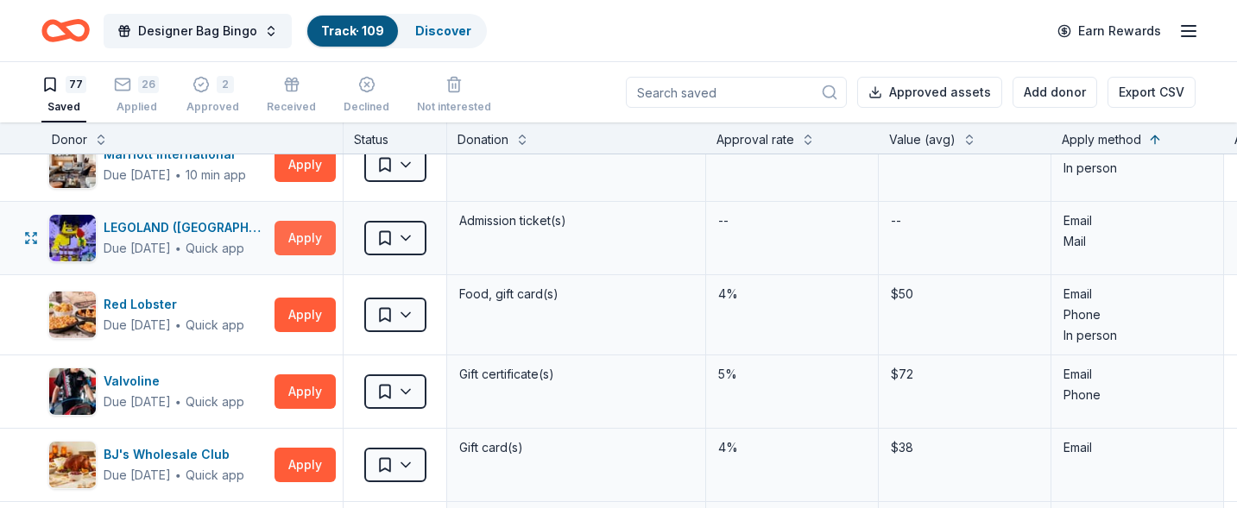
click at [303, 240] on button "Apply" at bounding box center [304, 238] width 61 height 35
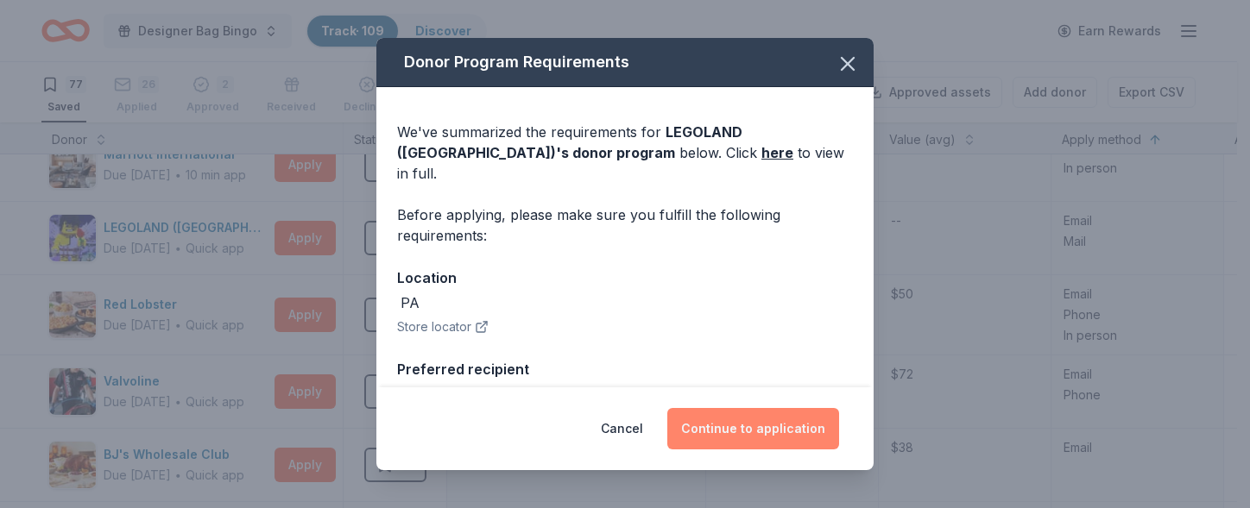
click at [759, 425] on button "Continue to application" at bounding box center [753, 428] width 172 height 41
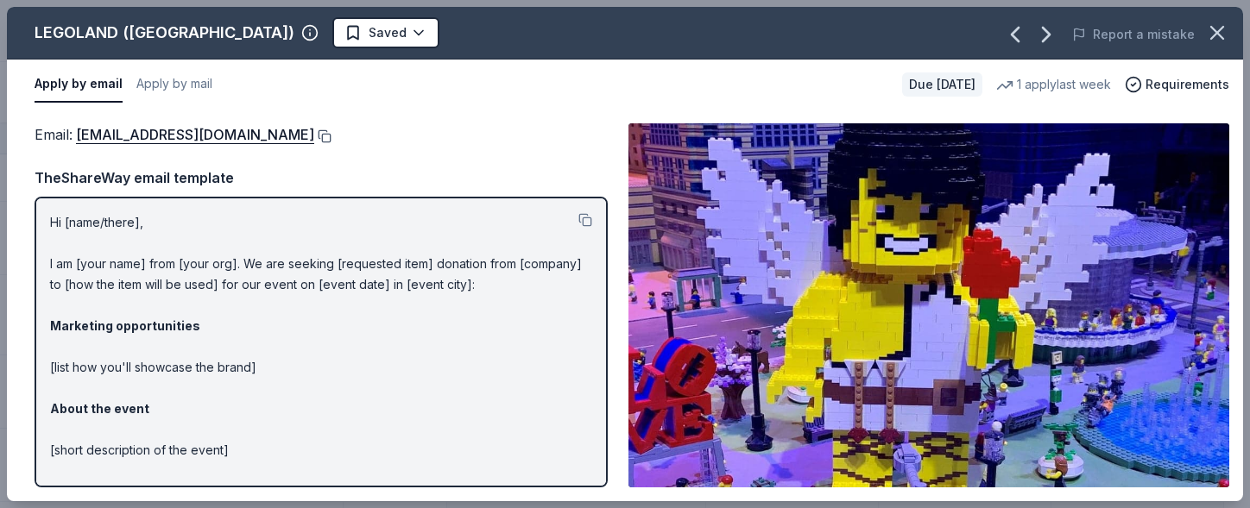
click at [331, 139] on button at bounding box center [322, 136] width 17 height 14
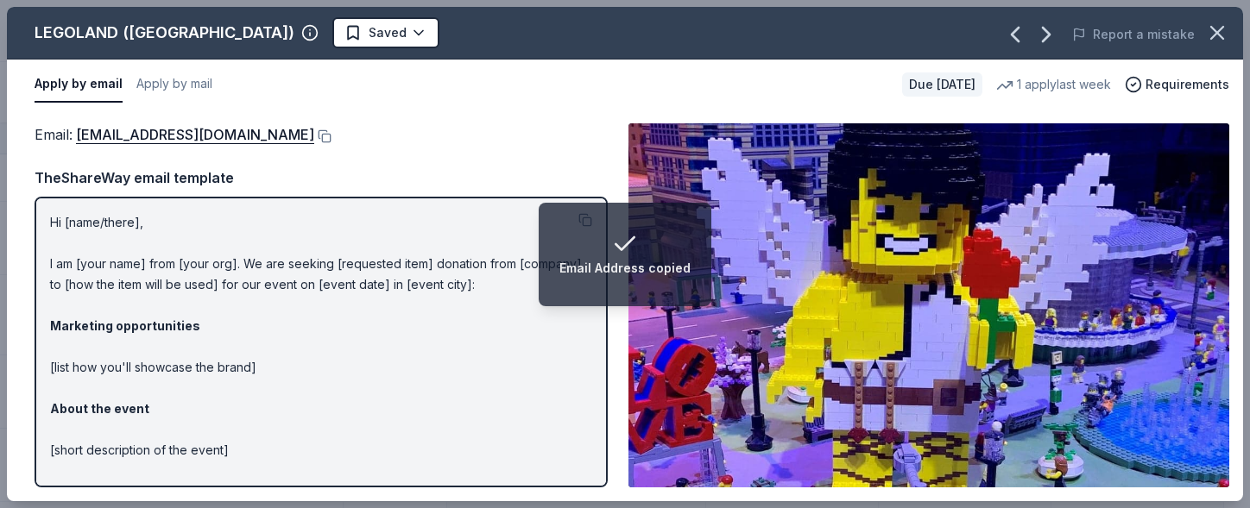
click at [472, 39] on div "LEGOLAND ([GEOGRAPHIC_DATA]) Saved" at bounding box center [377, 32] width 741 height 31
click at [343, 39] on html "Email Address copied Designer Bag Bingo Track · 109 Discover Earn Rewards 77 Sa…" at bounding box center [625, 254] width 1250 height 508
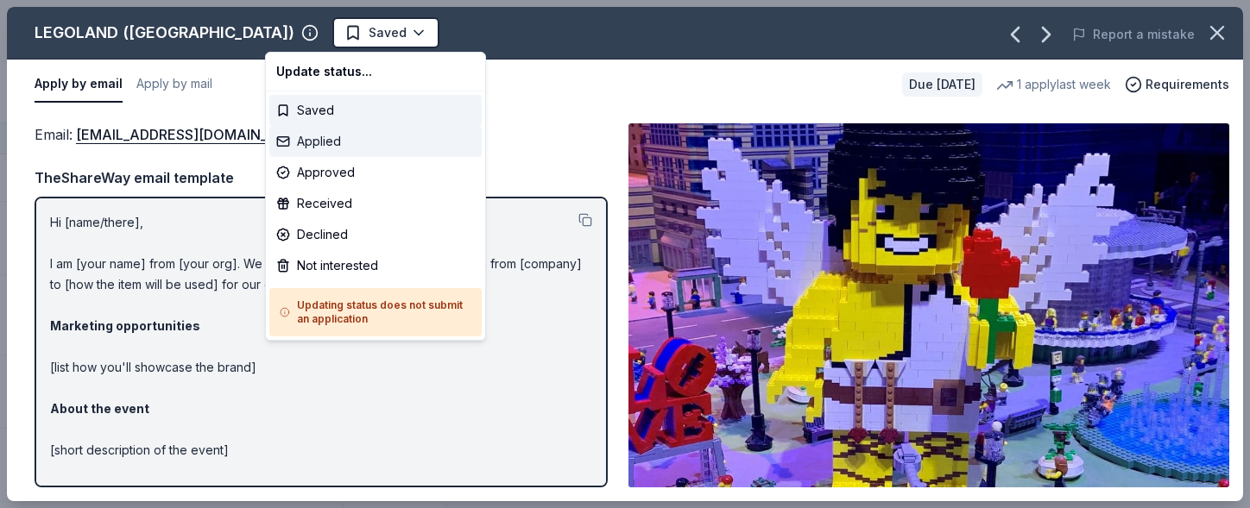
click at [319, 147] on div "Applied" at bounding box center [375, 141] width 212 height 31
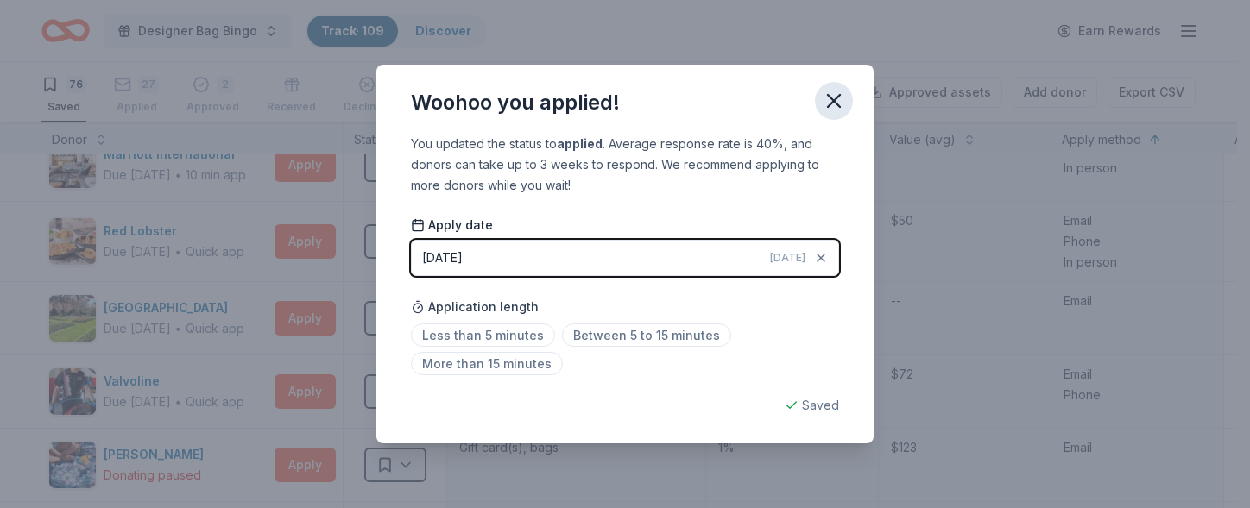
click at [817, 109] on button "button" at bounding box center [834, 101] width 38 height 38
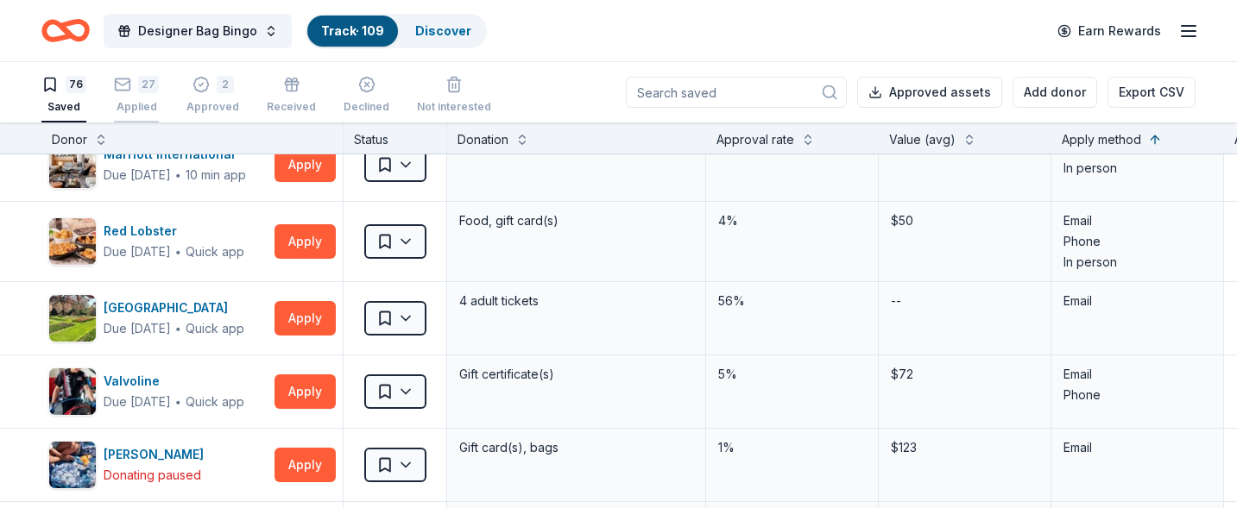
click at [137, 94] on div "27 Applied" at bounding box center [136, 95] width 45 height 38
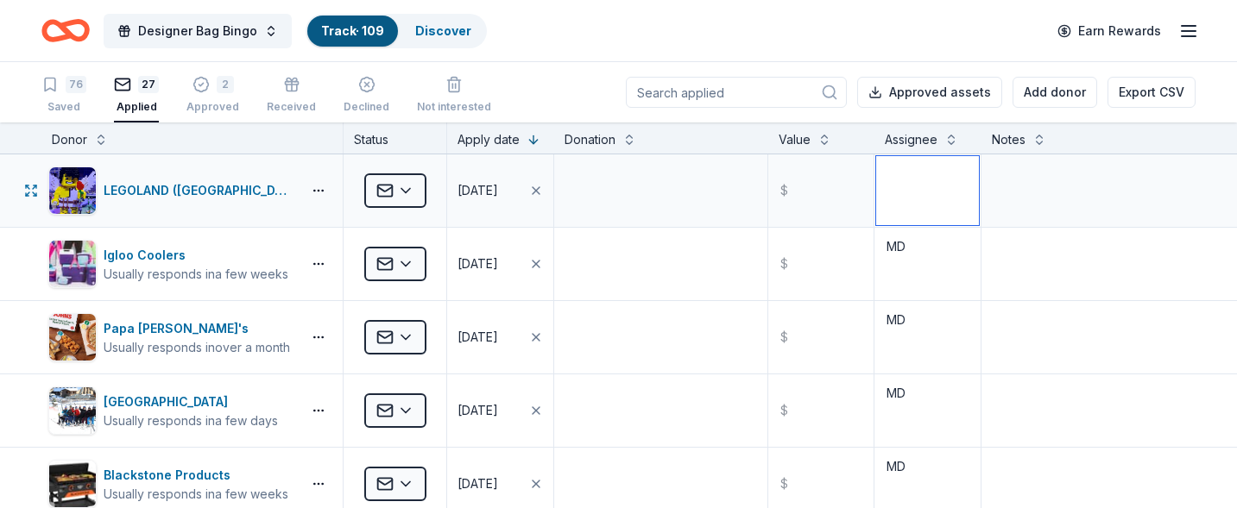
click at [912, 192] on textarea at bounding box center [927, 190] width 103 height 69
type textarea "MD"
click at [74, 90] on div "76" at bounding box center [76, 84] width 21 height 17
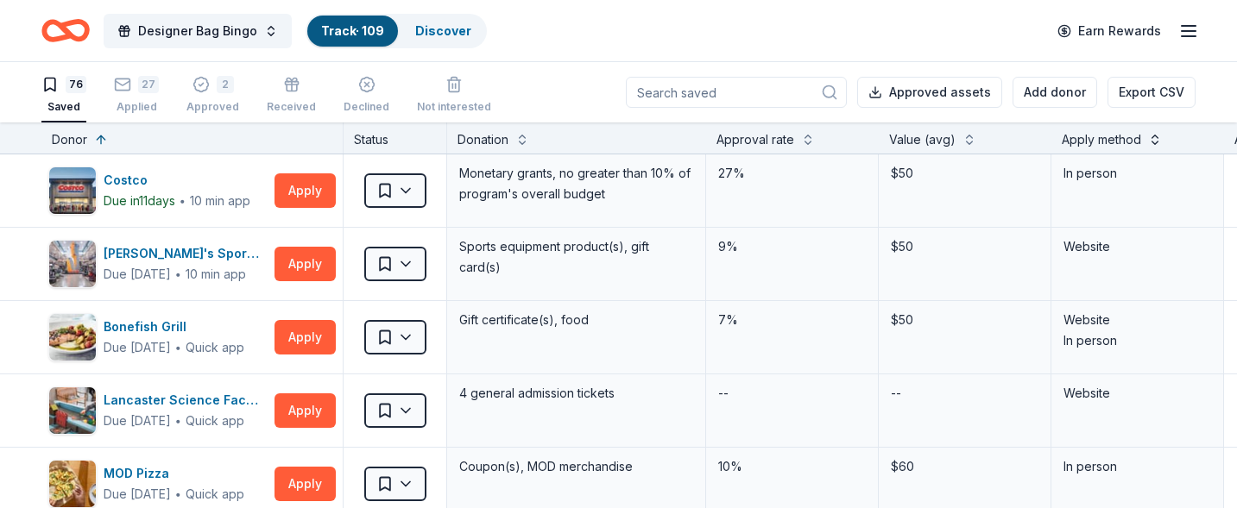
click at [1157, 141] on button at bounding box center [1155, 137] width 14 height 17
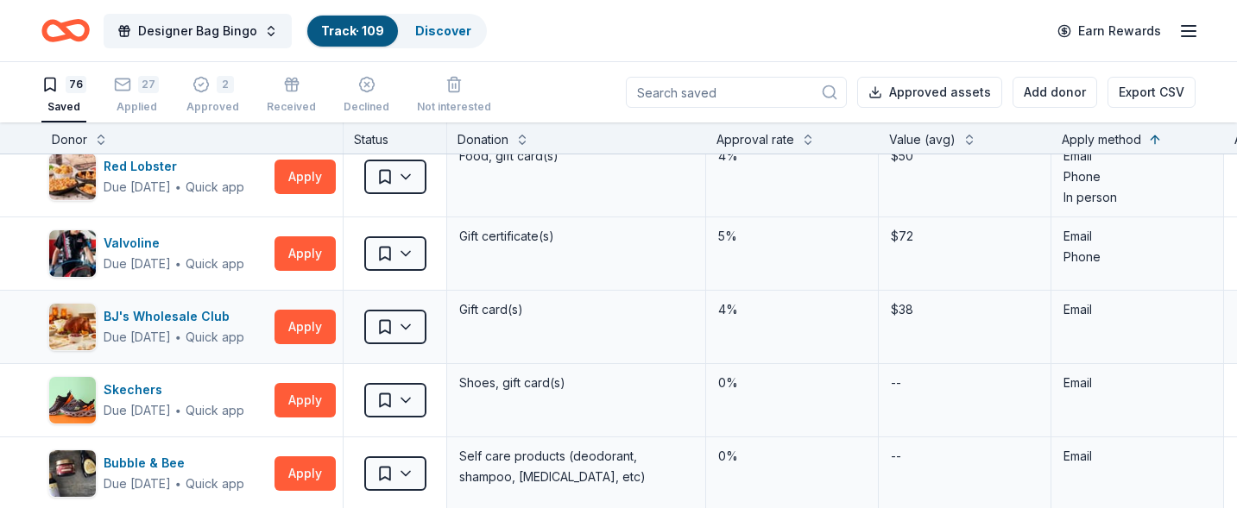
scroll to position [1726, 0]
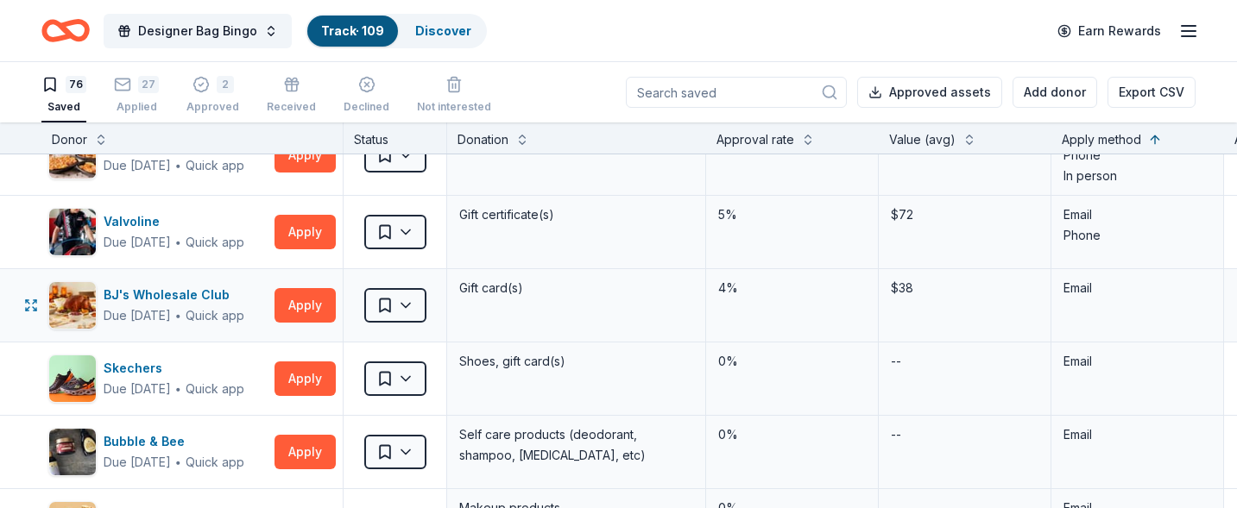
click at [269, 309] on div "BJ's Wholesale Club Due [DATE] ∙ Quick app Apply" at bounding box center [191, 305] width 301 height 73
click at [325, 305] on button "Apply" at bounding box center [304, 305] width 61 height 35
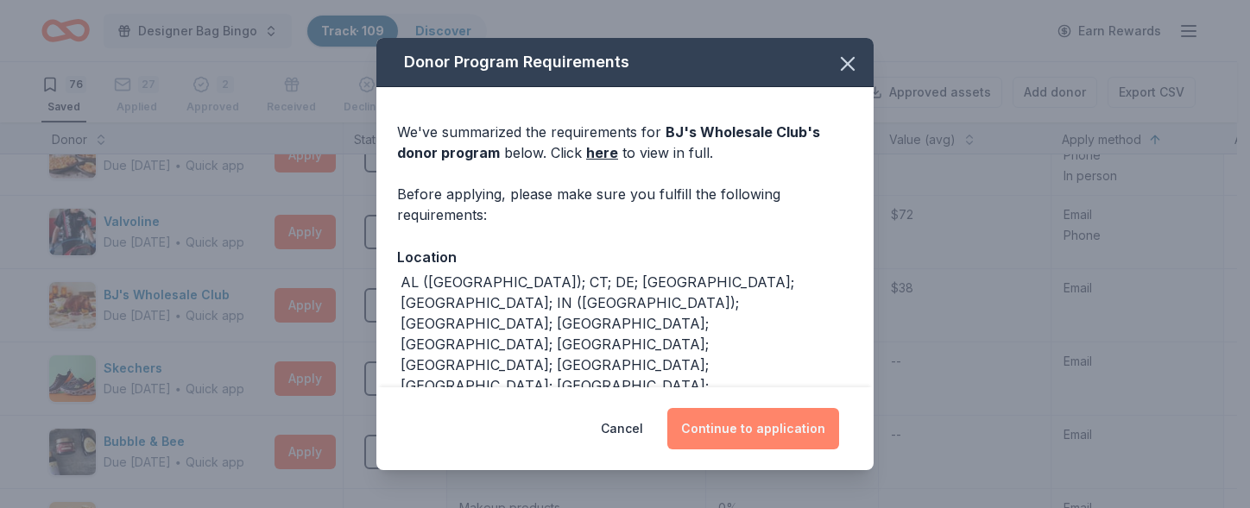
click at [791, 428] on button "Continue to application" at bounding box center [753, 428] width 172 height 41
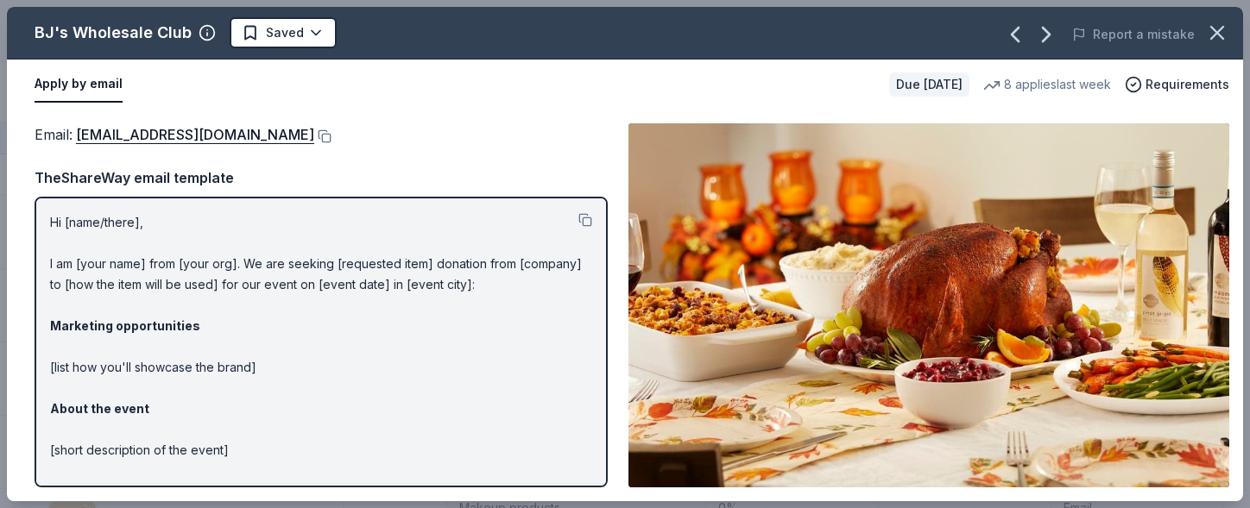
click at [225, 129] on div "Email : [EMAIL_ADDRESS][DOMAIN_NAME]" at bounding box center [321, 134] width 573 height 22
click at [314, 136] on button at bounding box center [322, 136] width 17 height 14
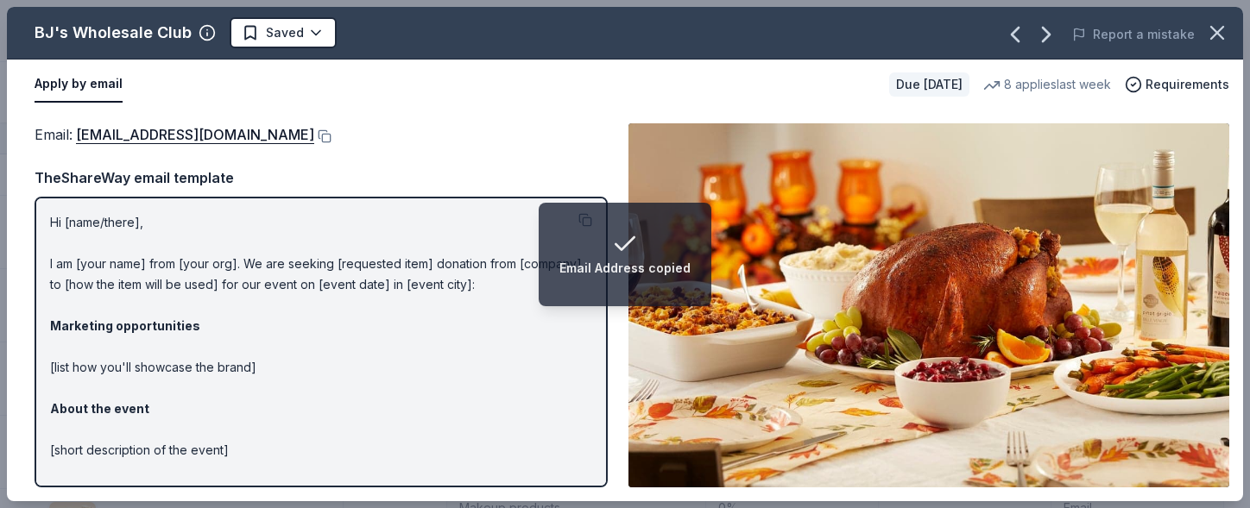
click at [496, 43] on div "BJ's Wholesale Club Saved" at bounding box center [377, 32] width 741 height 31
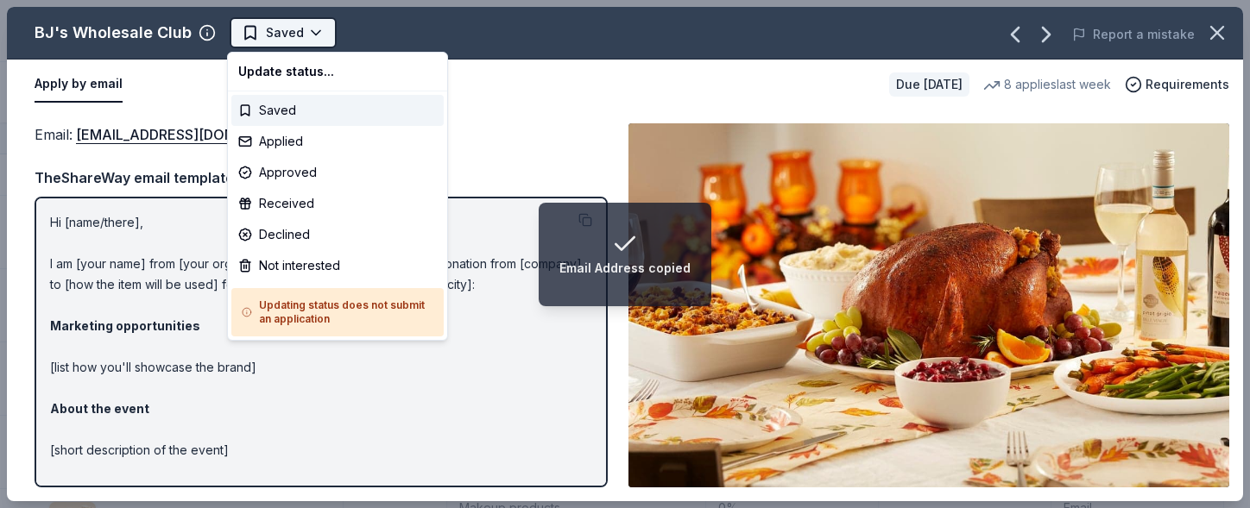
click at [317, 28] on html "Email Address copied Designer Bag Bingo Track · 109 Discover Earn Rewards 76 Sa…" at bounding box center [625, 254] width 1250 height 508
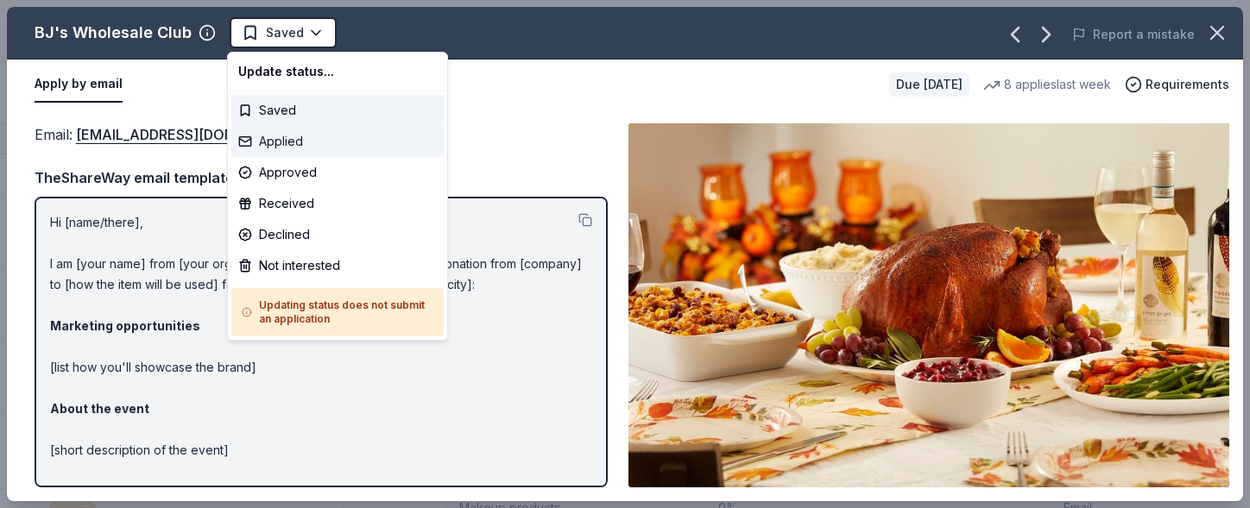
click at [297, 136] on div "Applied" at bounding box center [337, 141] width 212 height 31
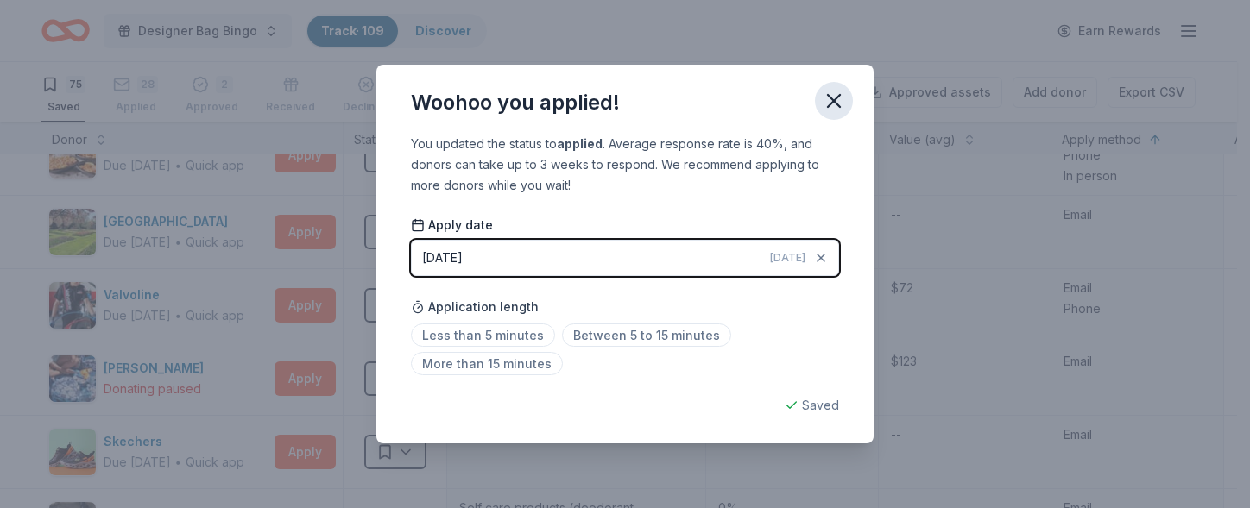
click at [834, 96] on icon "button" at bounding box center [834, 101] width 24 height 24
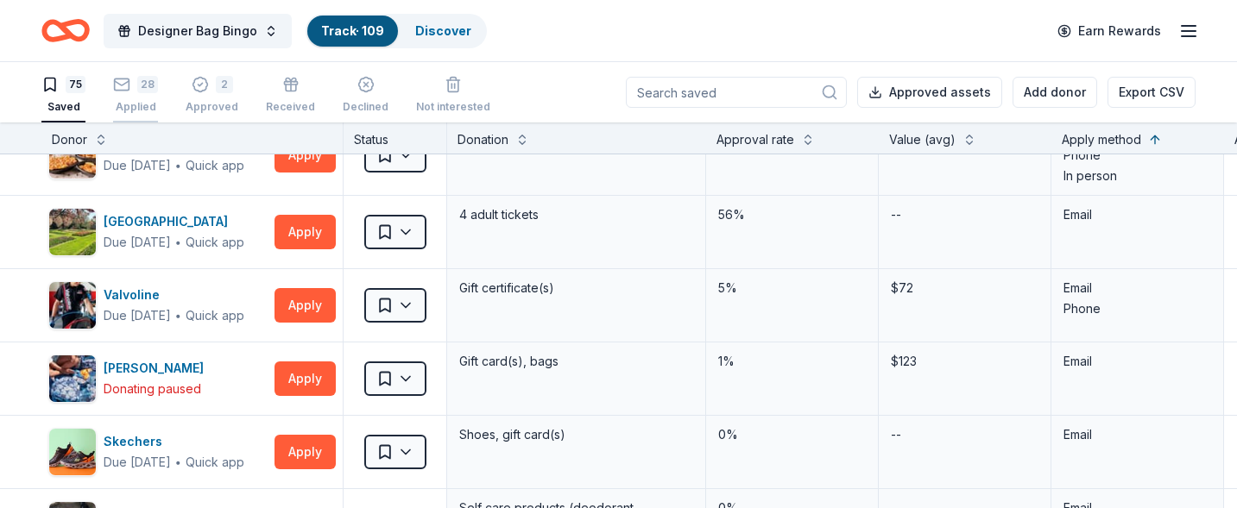
click at [152, 101] on div "Applied" at bounding box center [135, 107] width 45 height 14
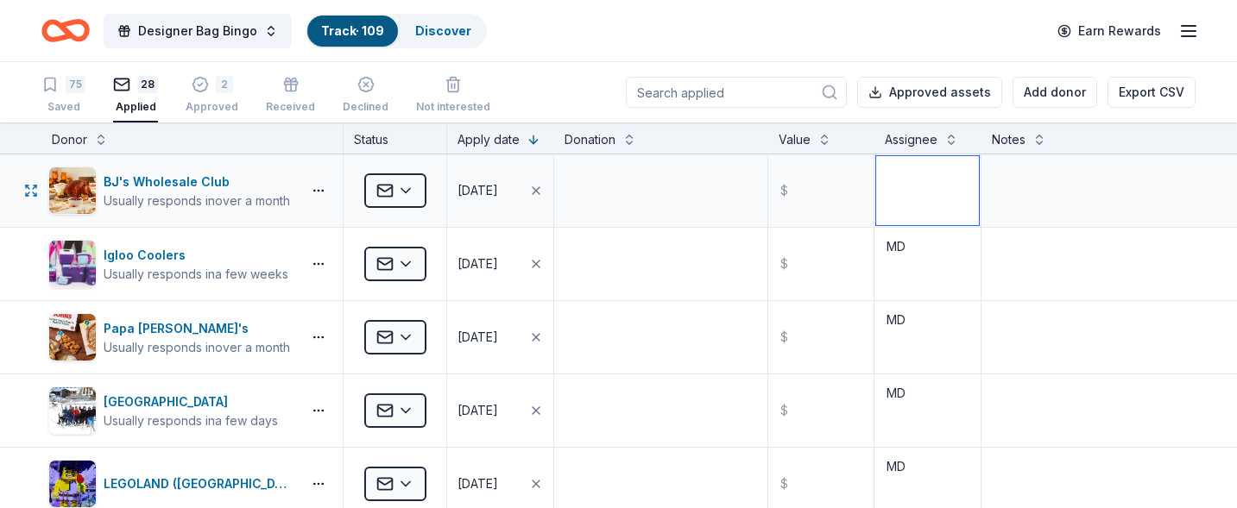
click at [880, 187] on textarea at bounding box center [927, 190] width 103 height 69
type textarea "MD"
click at [57, 87] on icon "button" at bounding box center [49, 84] width 17 height 17
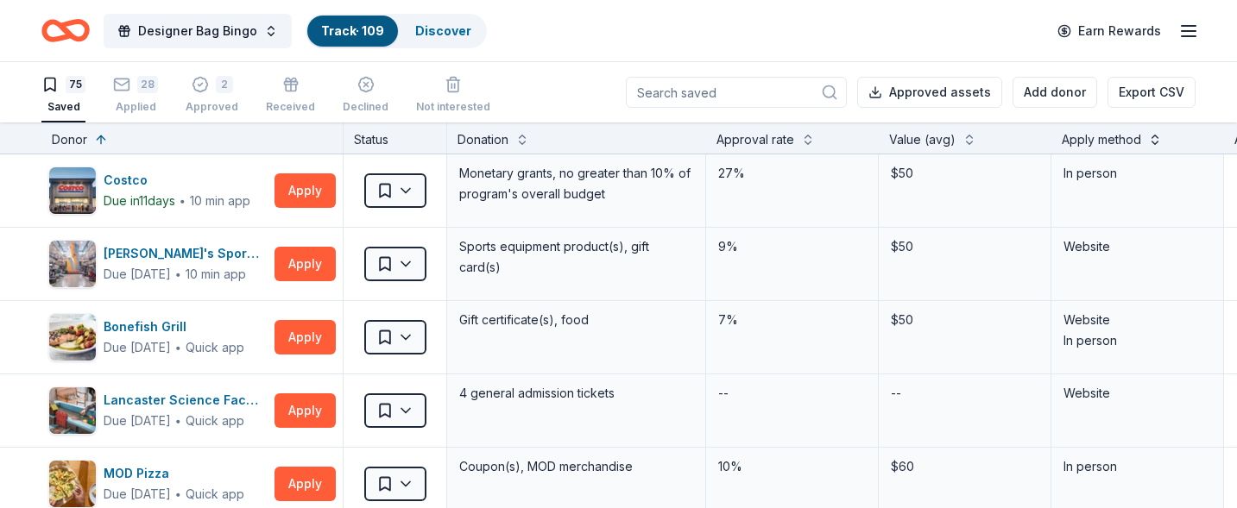
click at [1151, 143] on button at bounding box center [1155, 137] width 14 height 17
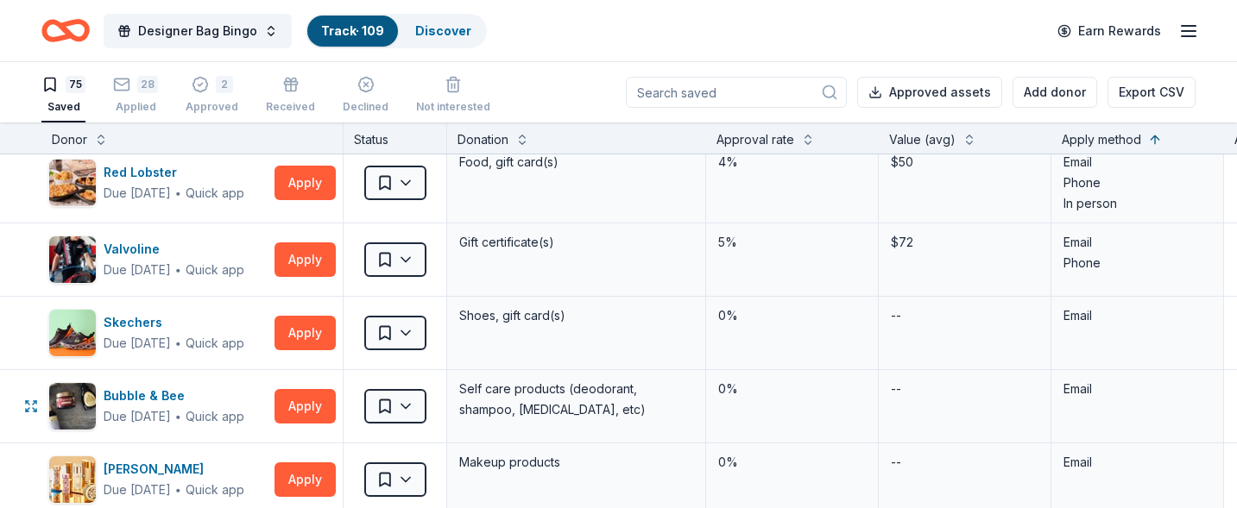
scroll to position [1640, 0]
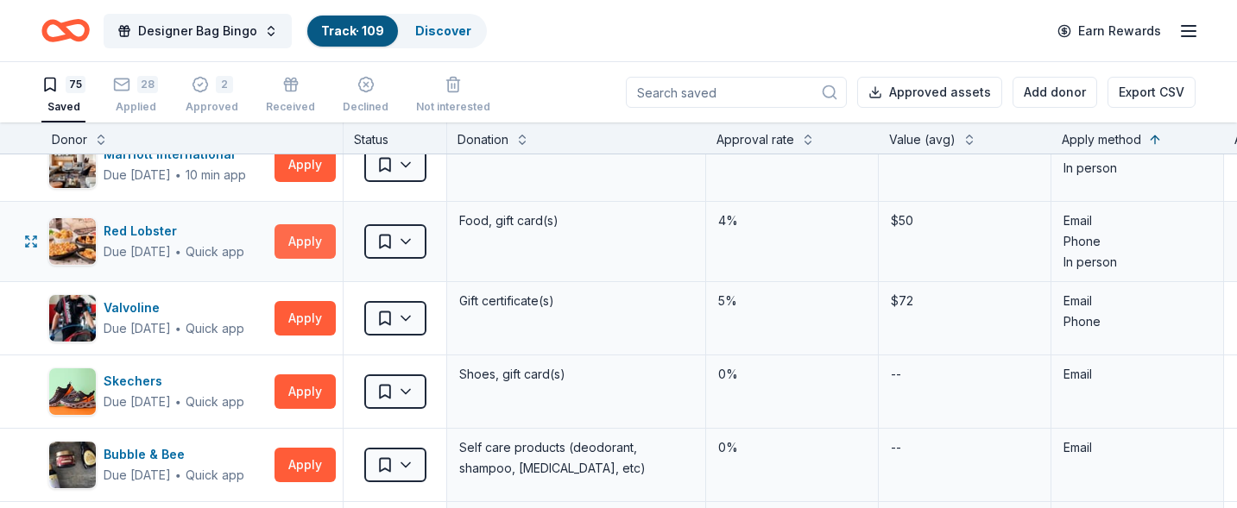
click at [287, 239] on button "Apply" at bounding box center [304, 241] width 61 height 35
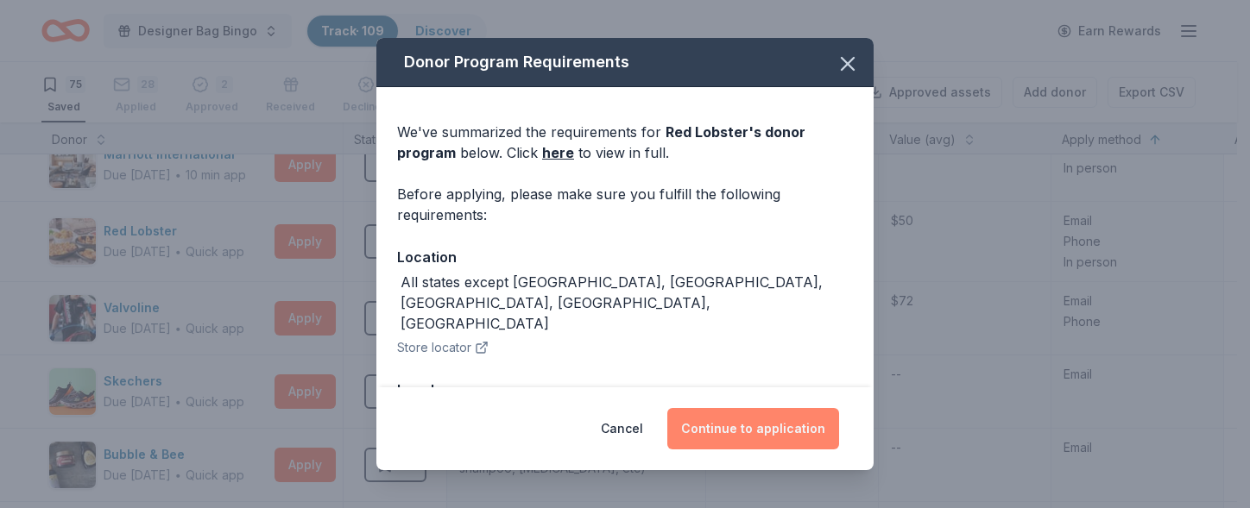
click at [750, 425] on button "Continue to application" at bounding box center [753, 428] width 172 height 41
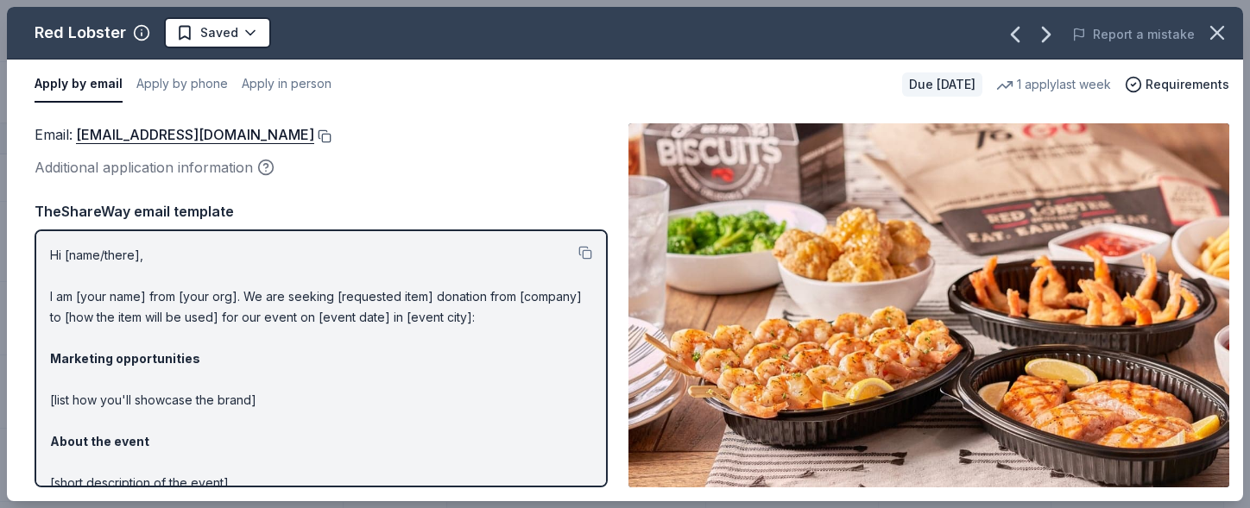
click at [331, 136] on button at bounding box center [322, 136] width 17 height 14
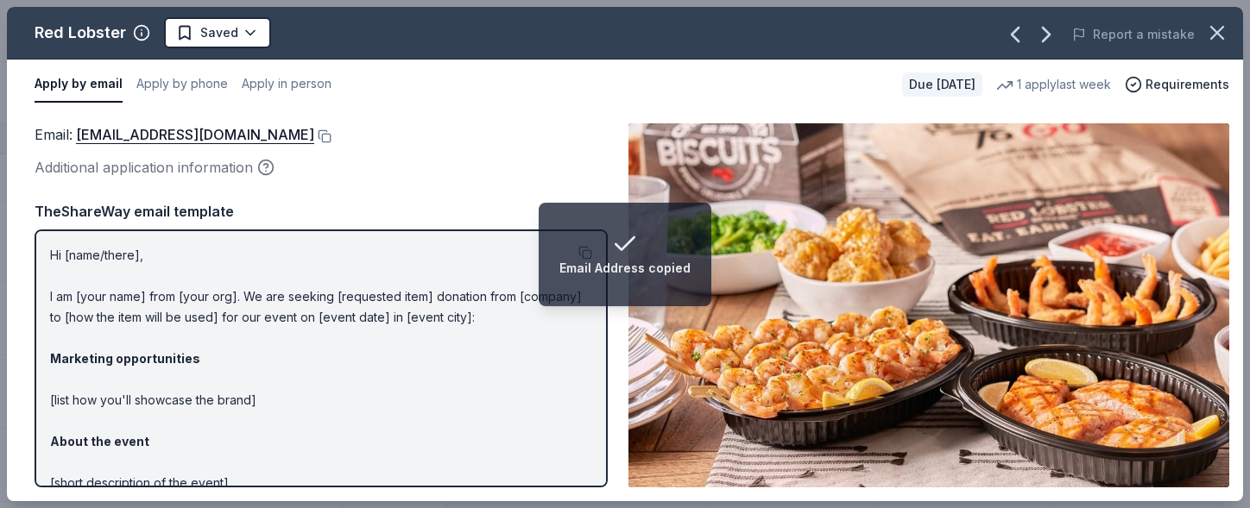
click at [427, 47] on div "Red Lobster Saved" at bounding box center [377, 32] width 741 height 31
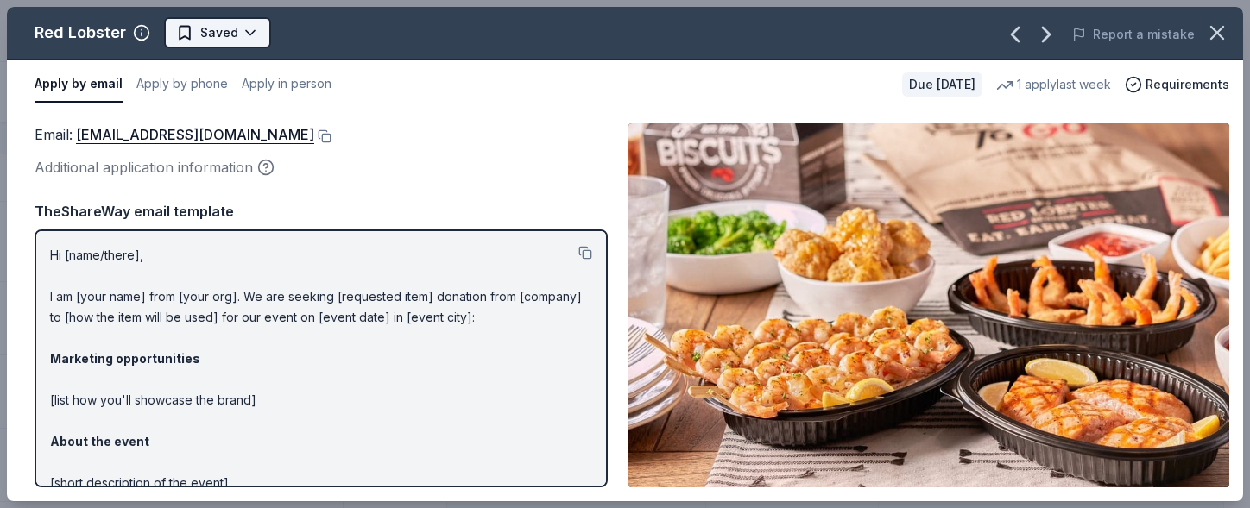
click at [237, 30] on html "Designer Bag Bingo Track · 109 Discover Earn Rewards 75 Saved 28 Applied 2 Appr…" at bounding box center [625, 254] width 1250 height 508
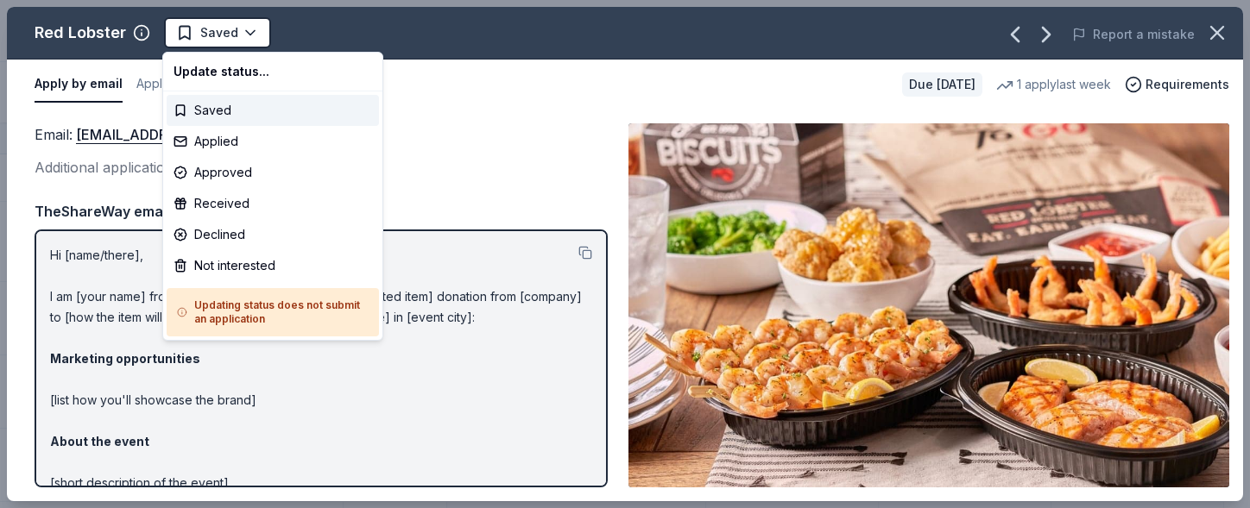
click at [349, 39] on html "Designer Bag Bingo Track · 109 Discover Earn Rewards 75 Saved 28 Applied 2 Appr…" at bounding box center [625, 254] width 1250 height 508
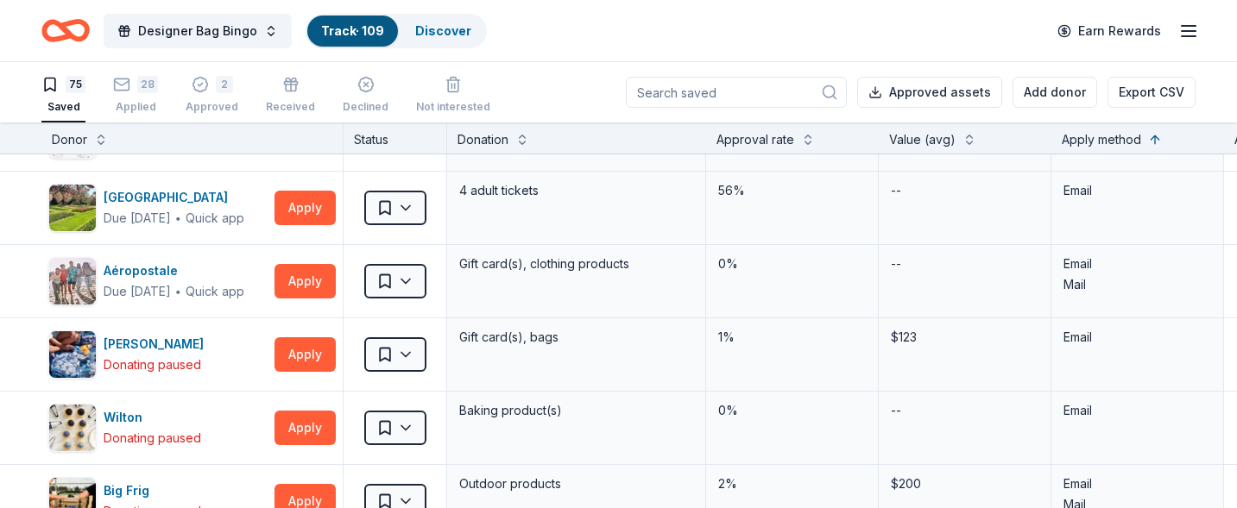
scroll to position [2047, 0]
